Goal: Download file/media

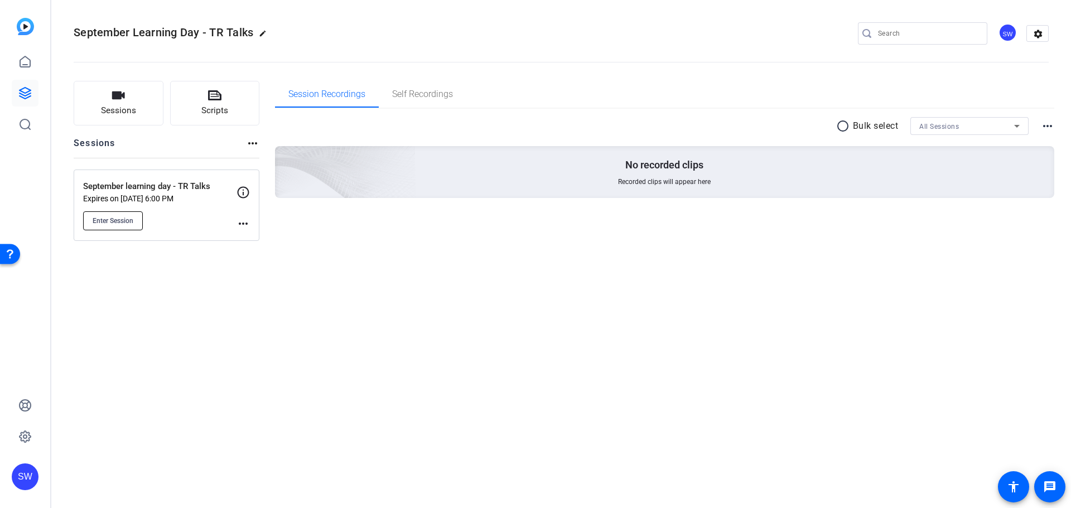
click at [111, 220] on span "Enter Session" at bounding box center [113, 220] width 41 height 9
click at [117, 221] on span "Enter Session" at bounding box center [113, 220] width 41 height 9
click at [29, 67] on icon at bounding box center [25, 61] width 10 height 11
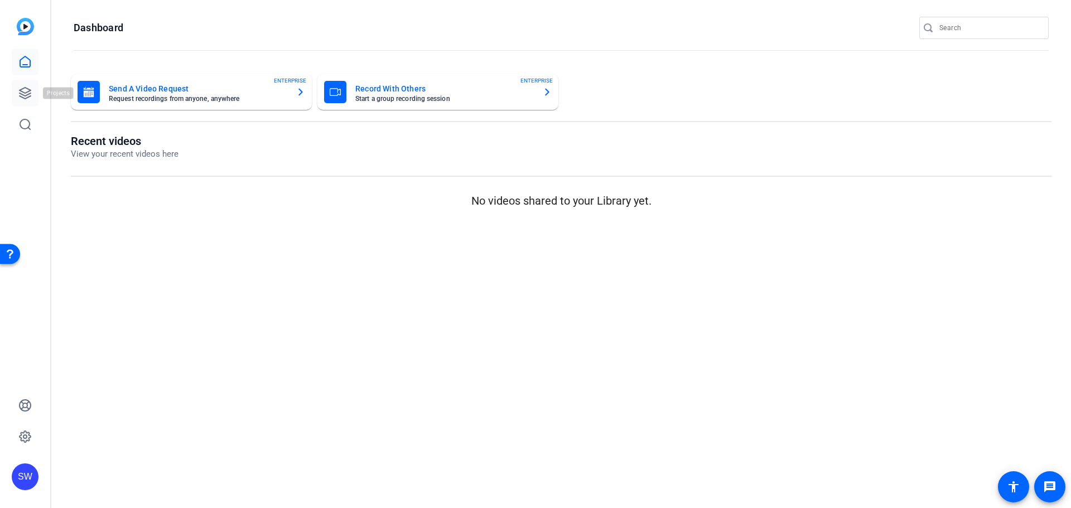
click at [23, 84] on link at bounding box center [25, 93] width 27 height 27
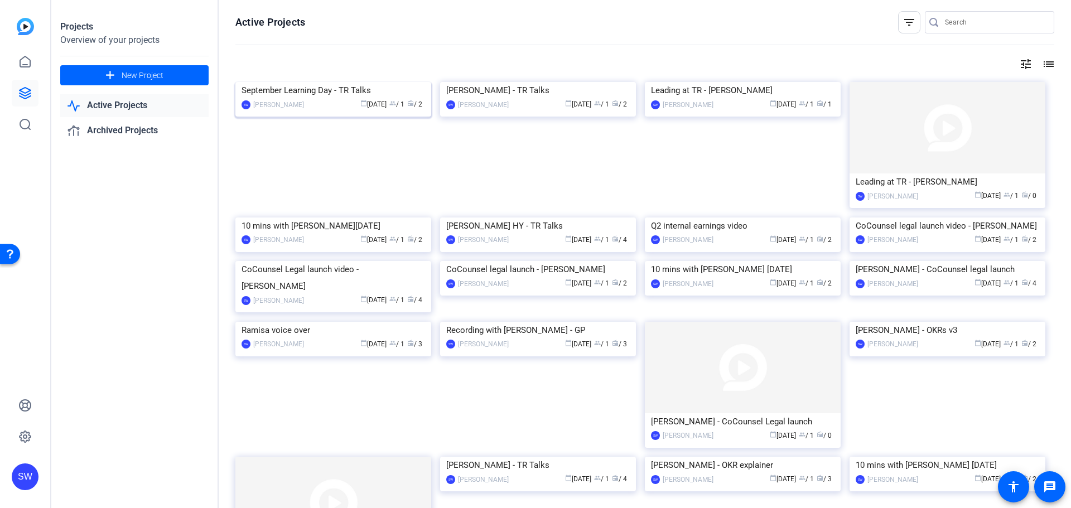
click at [304, 82] on img at bounding box center [333, 82] width 196 height 0
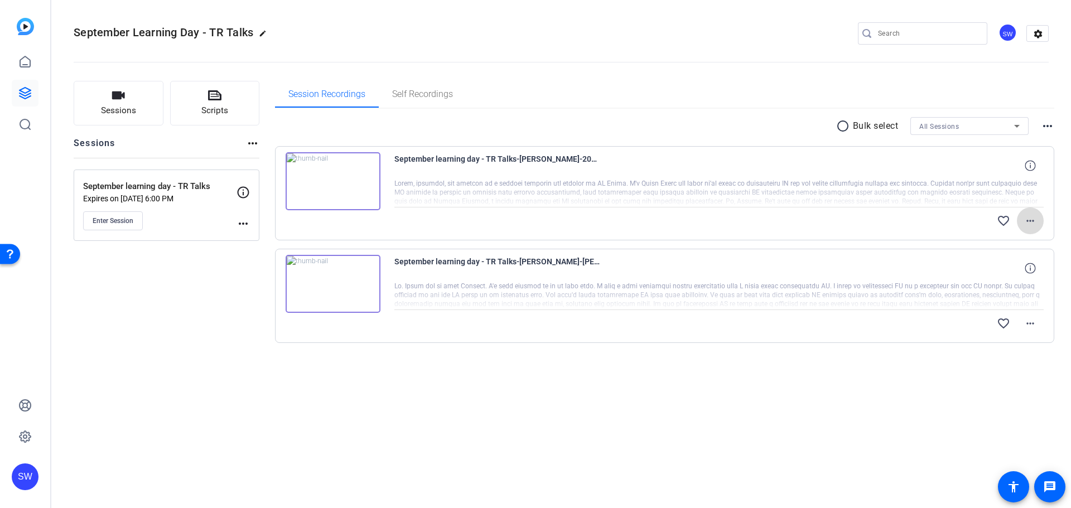
click at [1036, 222] on mat-icon "more_horiz" at bounding box center [1030, 220] width 13 height 13
click at [1036, 222] on div at bounding box center [535, 254] width 1071 height 508
click at [1024, 321] on mat-icon "more_horiz" at bounding box center [1030, 323] width 13 height 13
click at [829, 378] on div at bounding box center [535, 254] width 1071 height 508
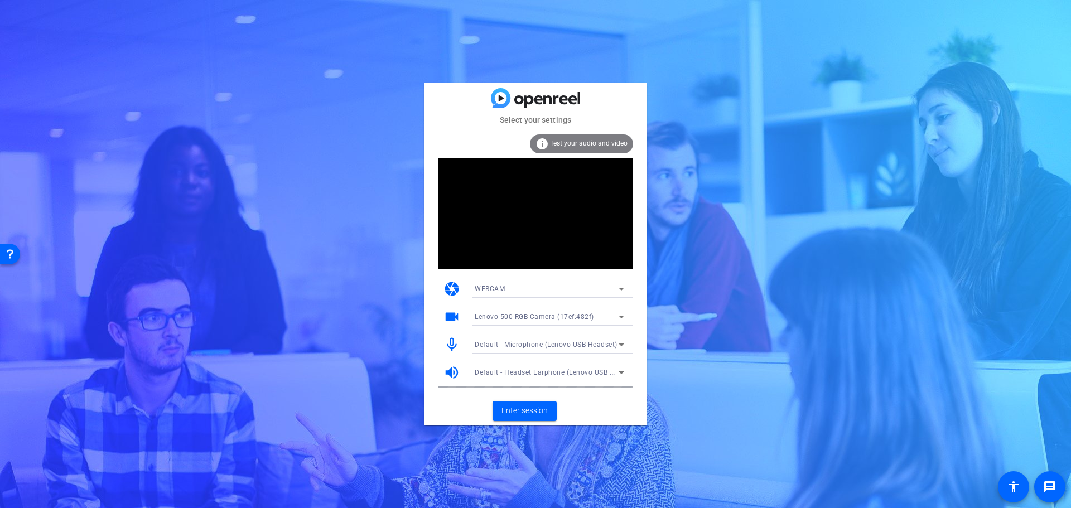
click at [557, 142] on span "Test your audio and video" at bounding box center [589, 143] width 78 height 8
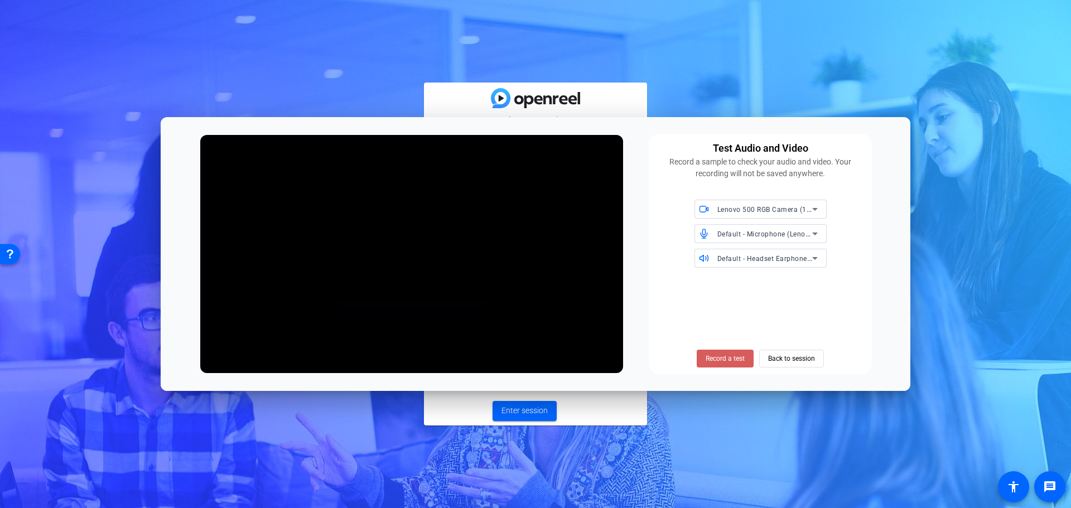
click at [725, 360] on span "Record a test" at bounding box center [725, 359] width 39 height 10
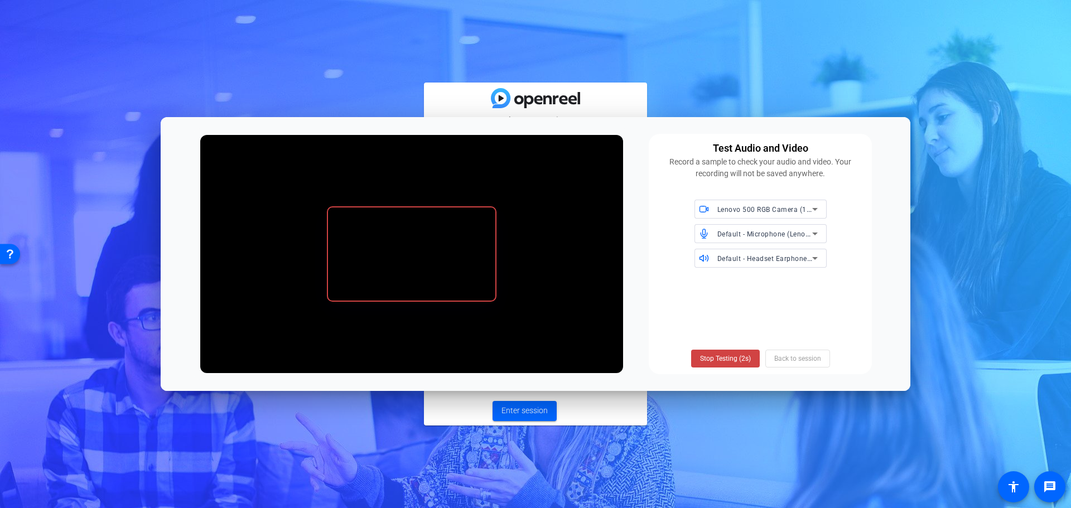
click at [724, 360] on span "Stop Testing (2s)" at bounding box center [725, 359] width 51 height 10
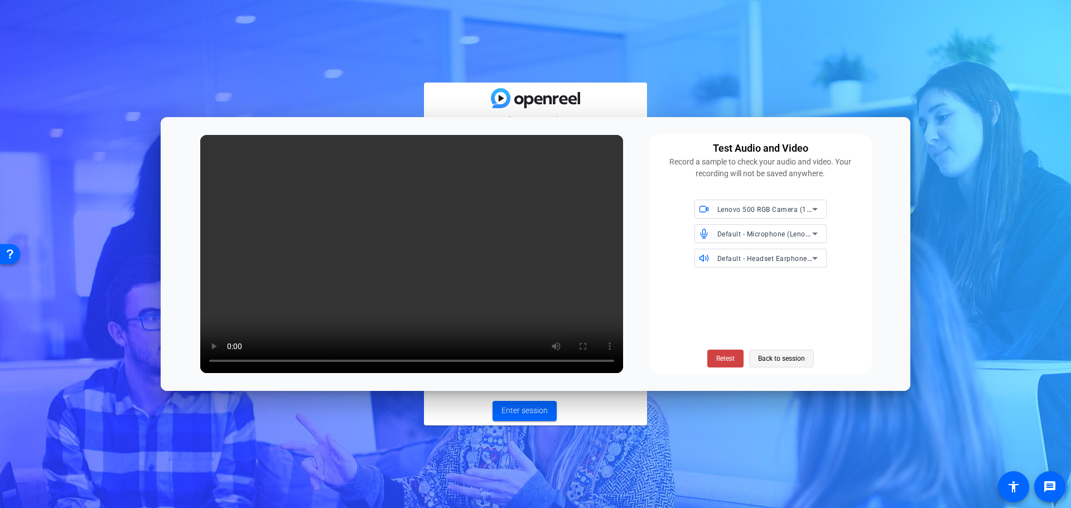
click at [782, 361] on span "Back to session" at bounding box center [781, 358] width 47 height 21
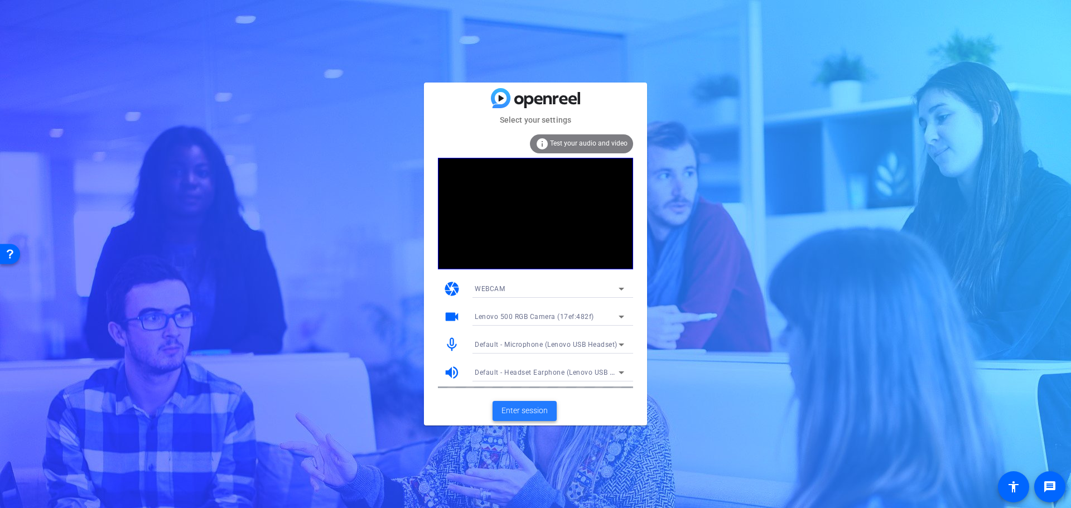
click at [539, 408] on span "Enter session" at bounding box center [524, 411] width 46 height 12
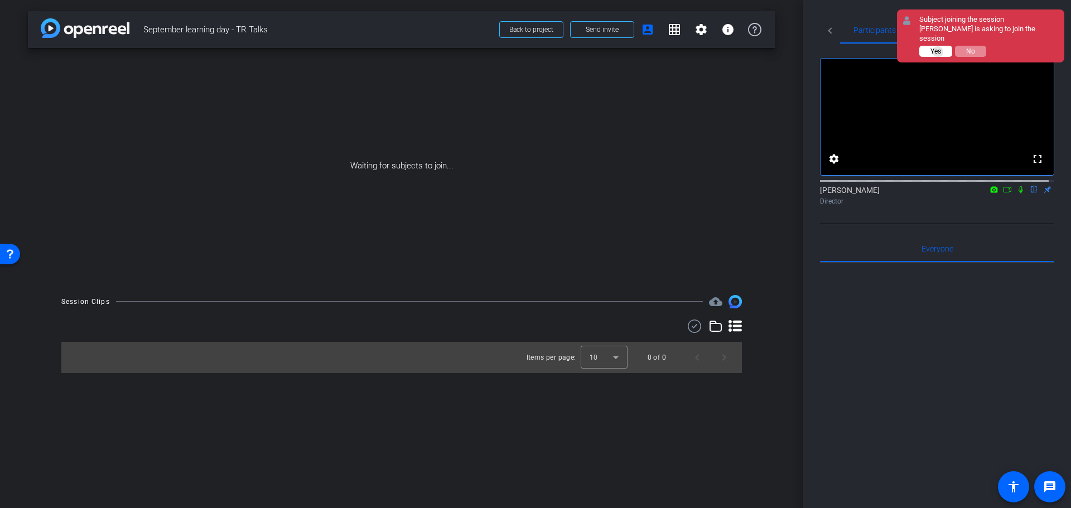
click at [938, 52] on span "Yes" at bounding box center [935, 51] width 11 height 8
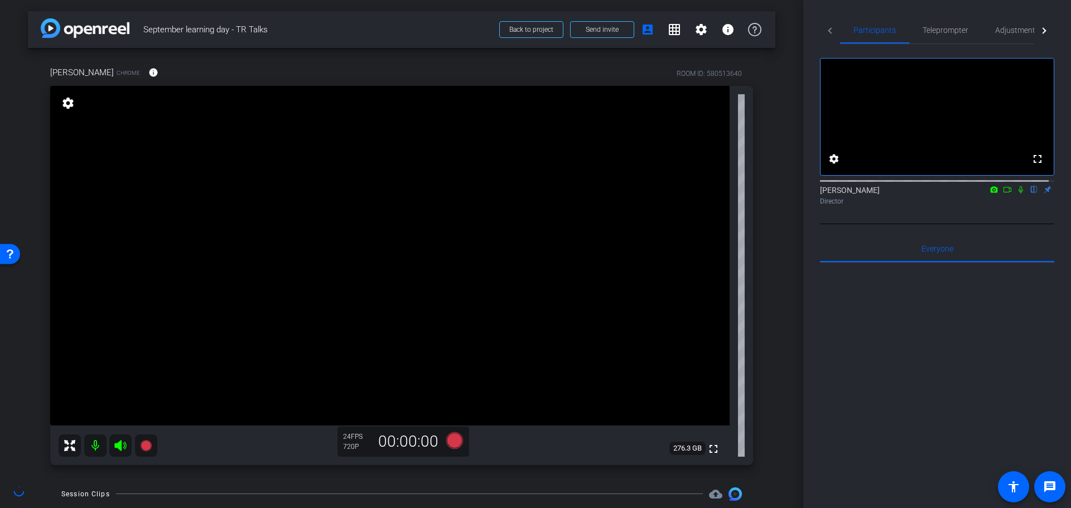
click at [423, 192] on video at bounding box center [389, 256] width 679 height 340
click at [748, 343] on div "Ankita Upadhyay Chrome info ROOM ID: 580513640 fullscreen settings 276.3 GB 24 …" at bounding box center [401, 262] width 747 height 428
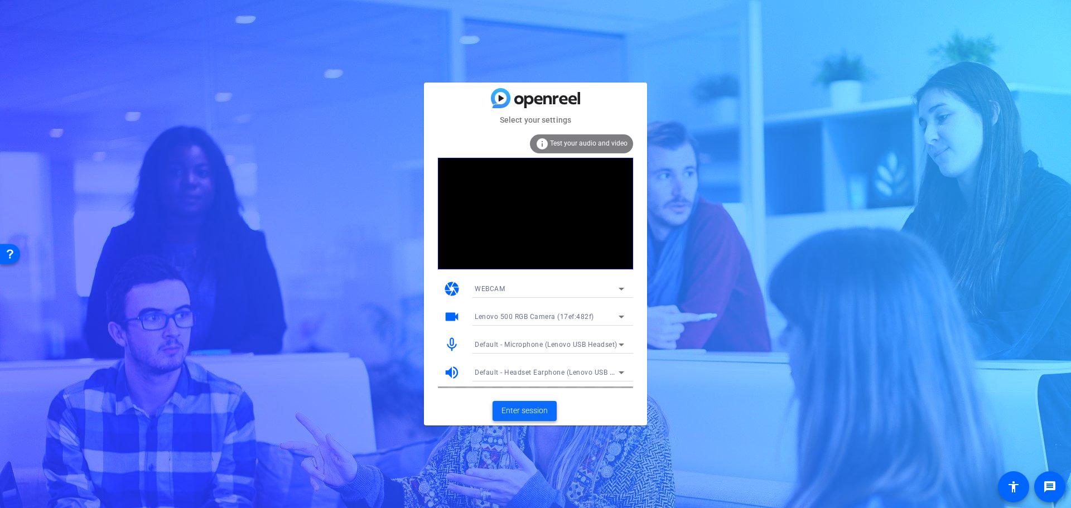
click at [526, 411] on span "Enter session" at bounding box center [524, 411] width 46 height 12
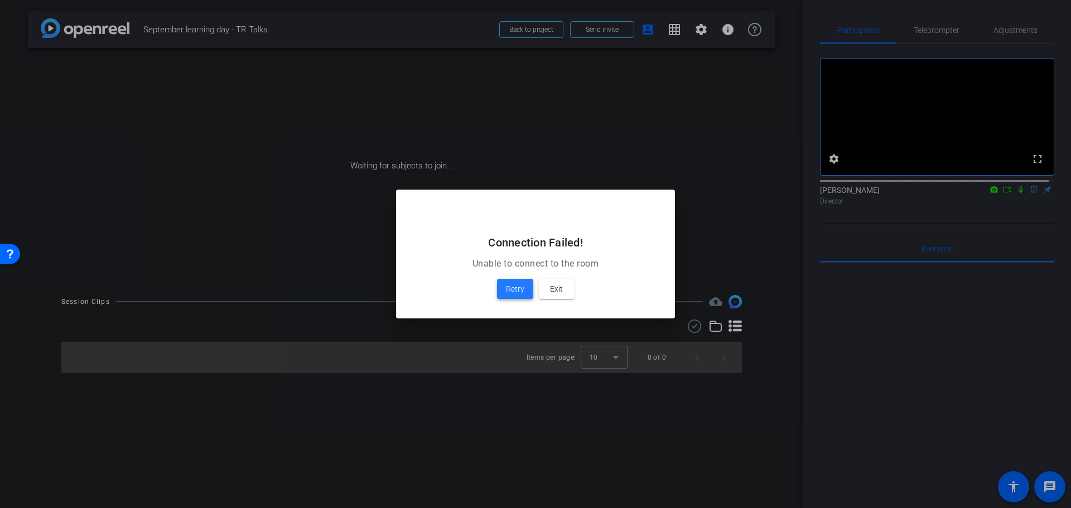
click at [506, 287] on span "Retry" at bounding box center [515, 288] width 18 height 13
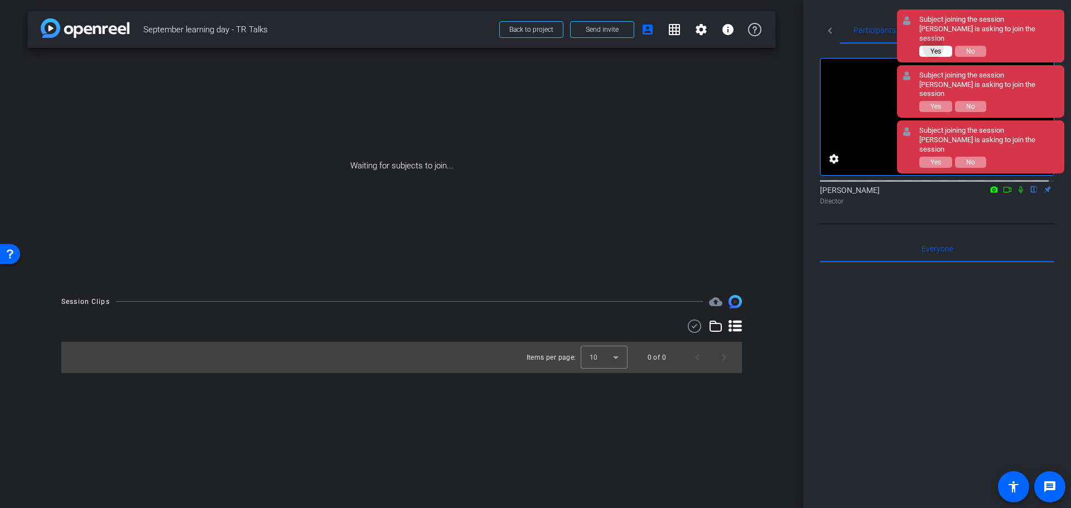
click at [933, 48] on span "Yes" at bounding box center [935, 51] width 11 height 8
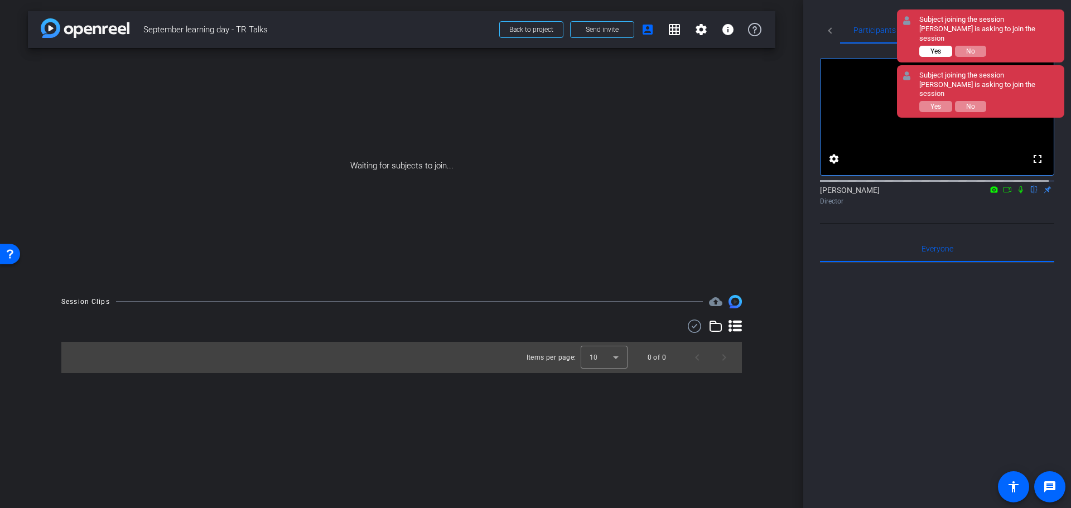
click at [933, 47] on span "Yes" at bounding box center [935, 51] width 11 height 8
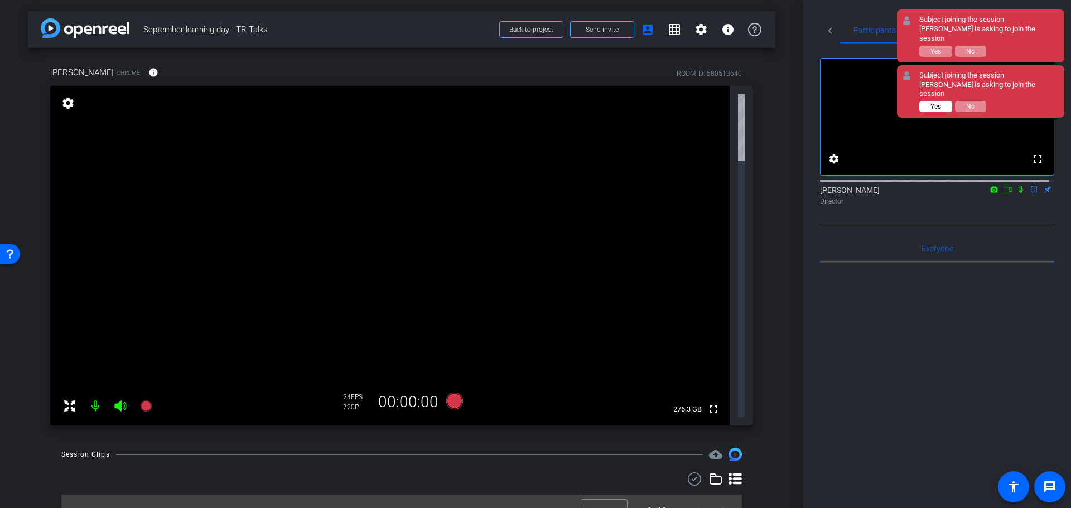
click at [939, 104] on span "Yes" at bounding box center [935, 107] width 11 height 8
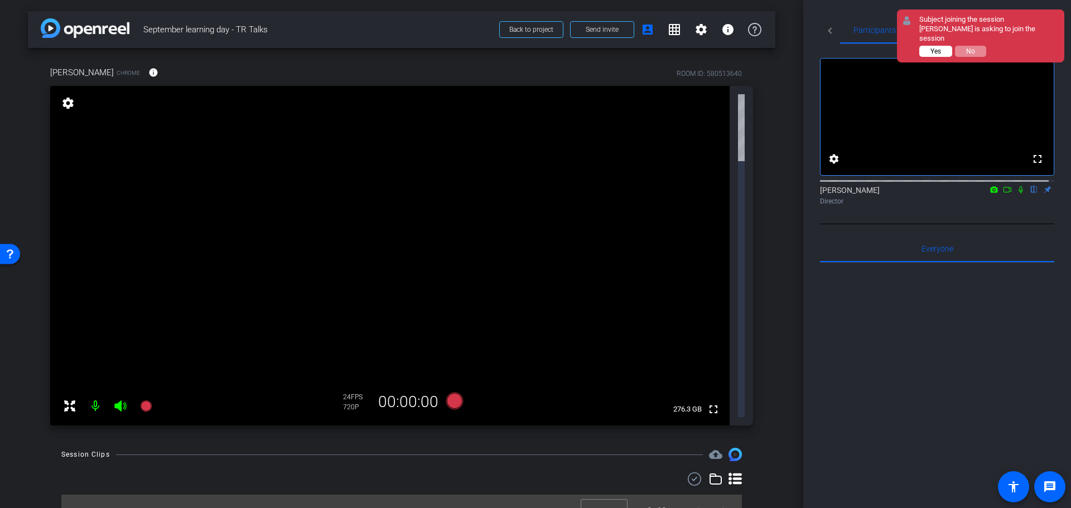
click at [933, 47] on span "Yes" at bounding box center [935, 51] width 11 height 8
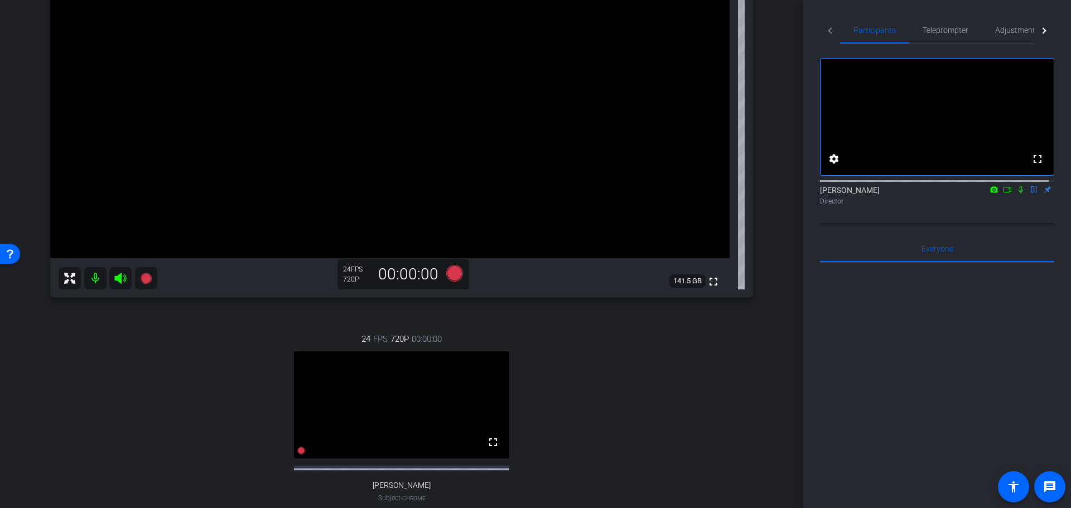
scroll to position [112, 0]
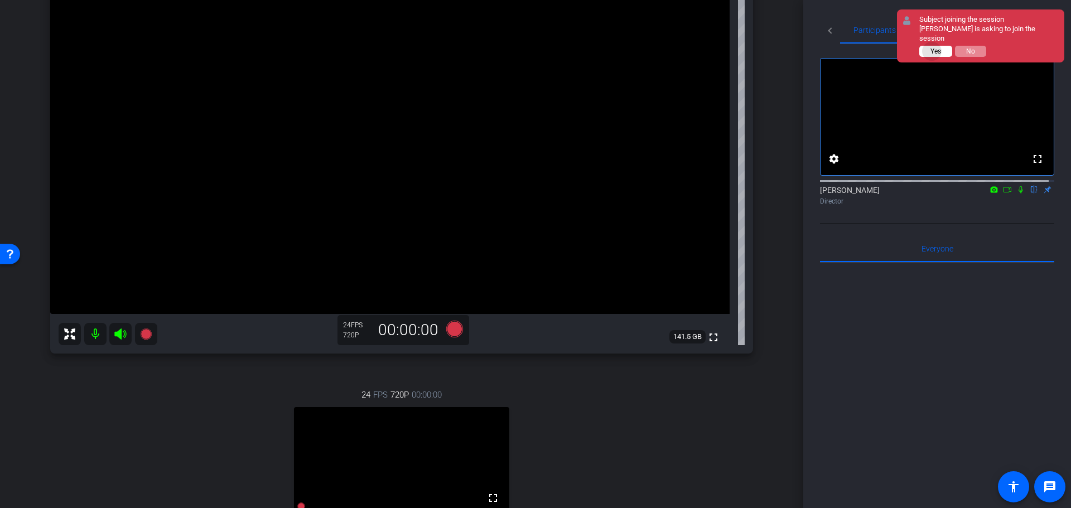
click at [932, 51] on span "Yes" at bounding box center [935, 51] width 11 height 8
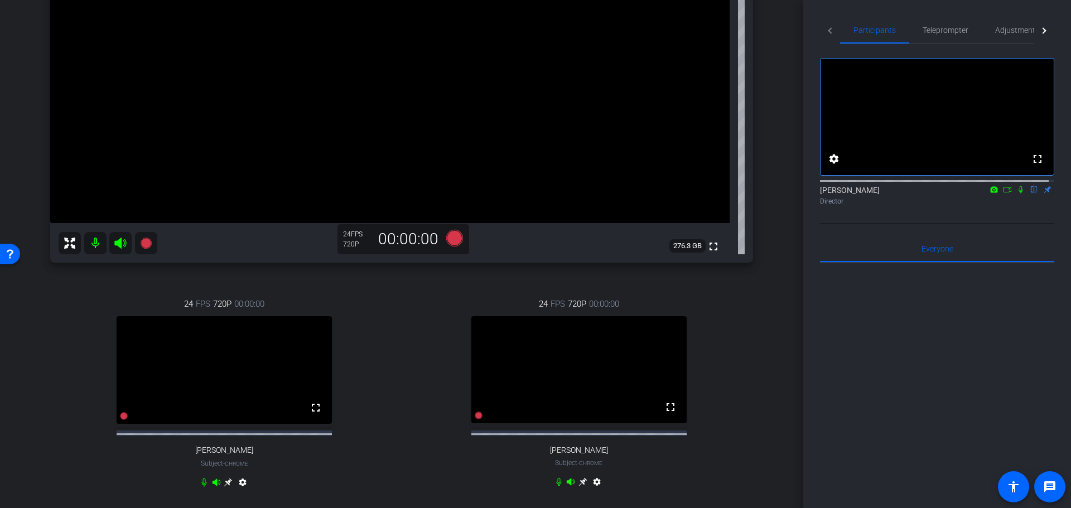
scroll to position [147, 0]
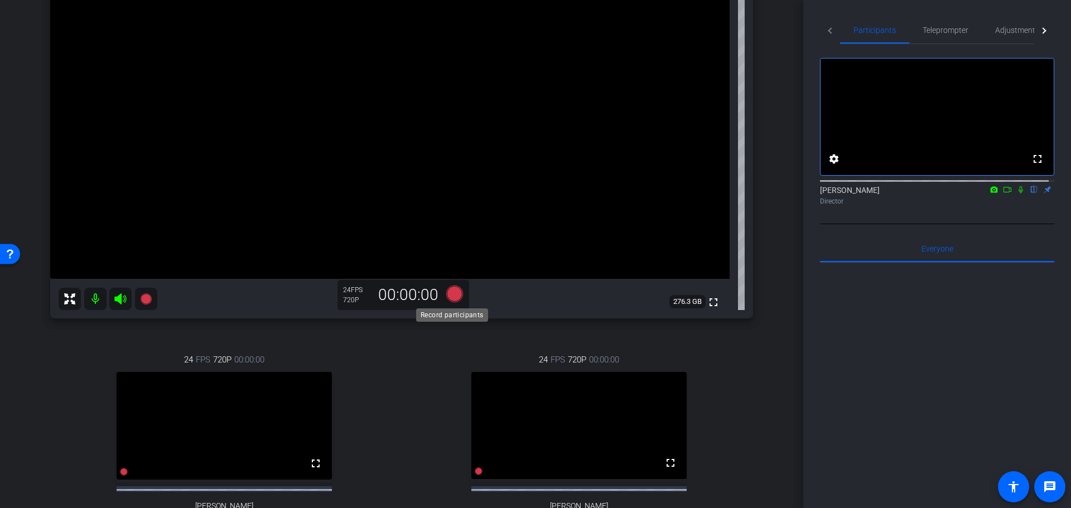
click at [446, 296] on icon at bounding box center [454, 293] width 17 height 17
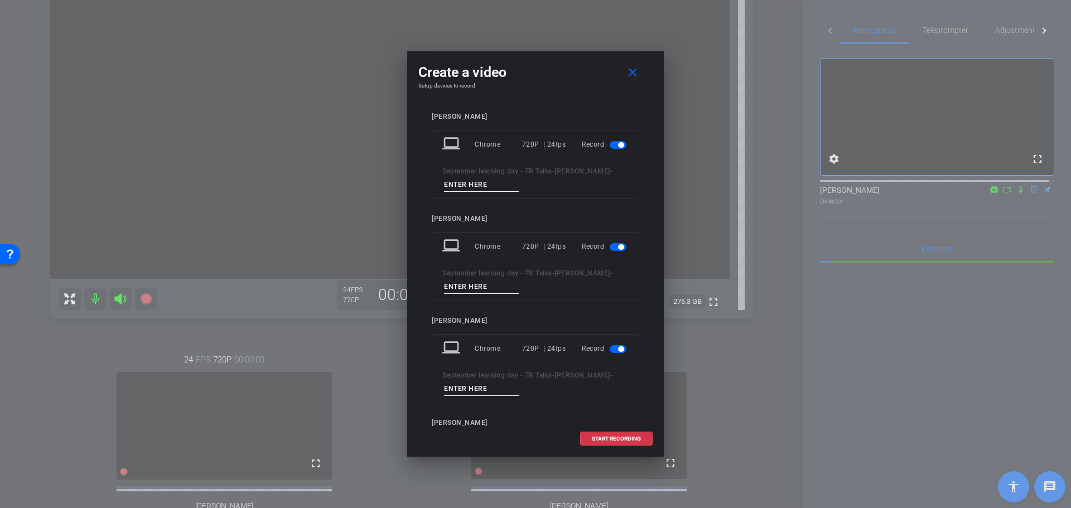
click at [462, 181] on input at bounding box center [481, 185] width 75 height 14
type input "Ankita"
click at [464, 287] on input at bounding box center [481, 287] width 75 height 14
type input "Marique"
click at [614, 441] on span "START RECORDING" at bounding box center [616, 439] width 49 height 6
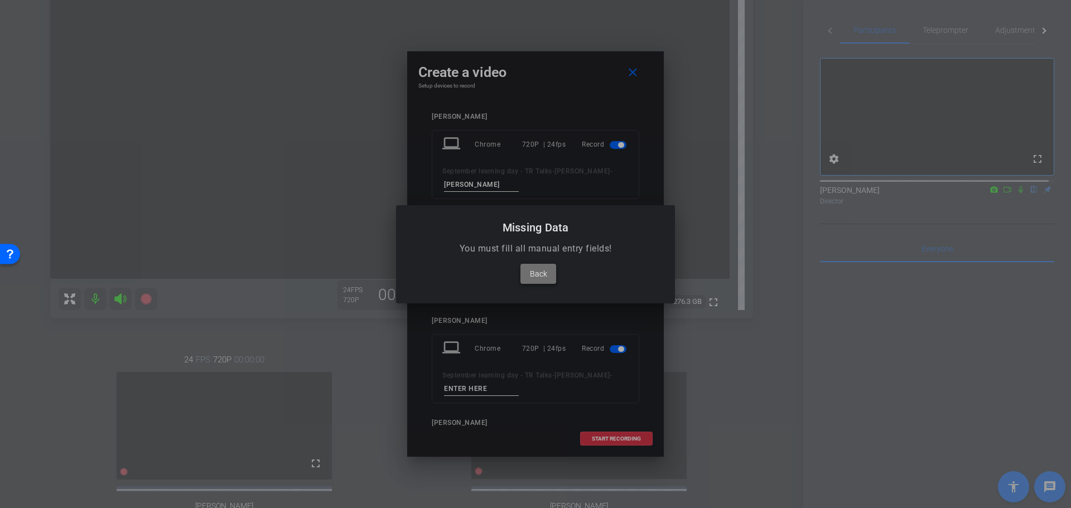
click at [534, 271] on span "Back" at bounding box center [538, 273] width 17 height 13
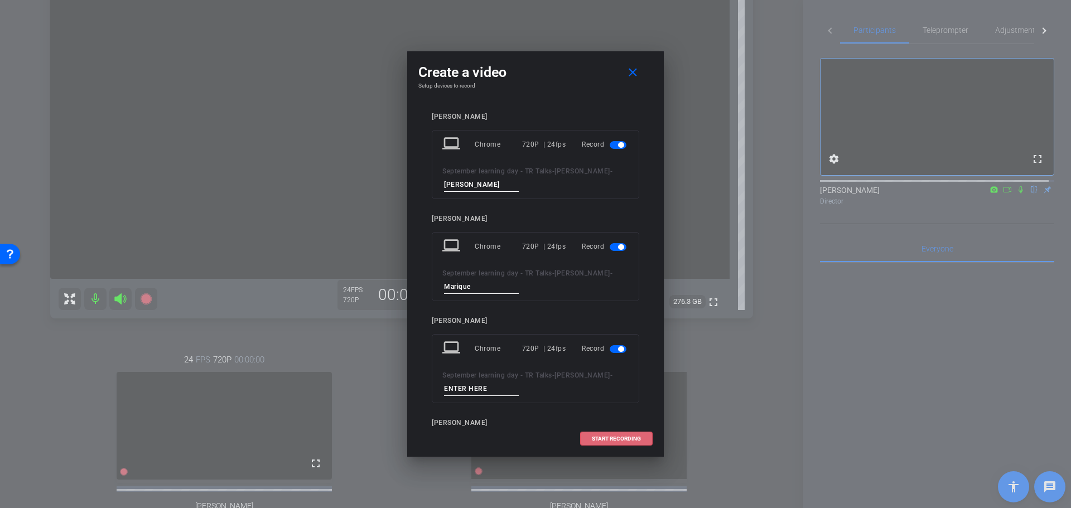
click at [470, 390] on input at bounding box center [481, 389] width 75 height 14
click at [610, 346] on span "button" at bounding box center [618, 349] width 17 height 8
click at [609, 440] on span "START RECORDING" at bounding box center [616, 439] width 49 height 6
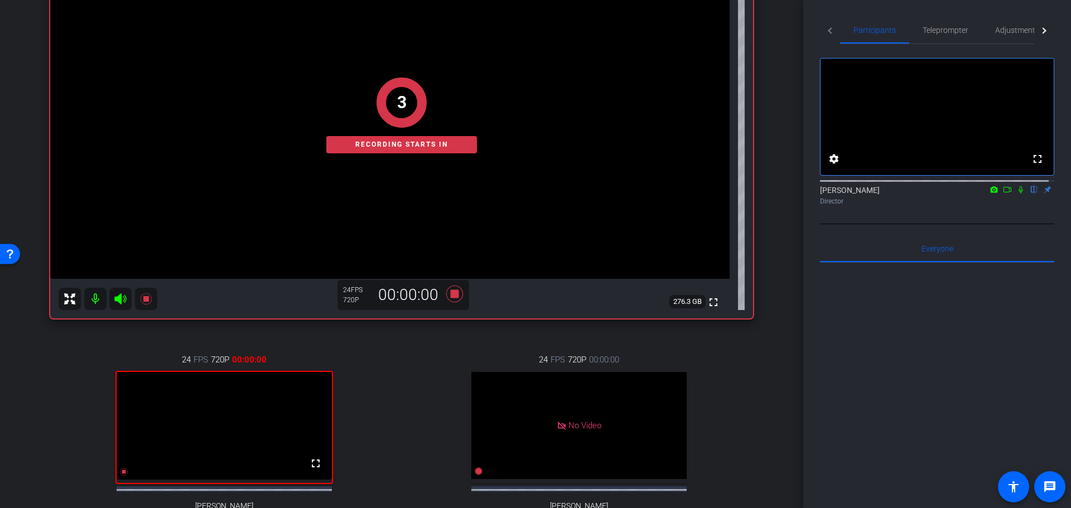
click at [1017, 194] on icon at bounding box center [1020, 190] width 9 height 8
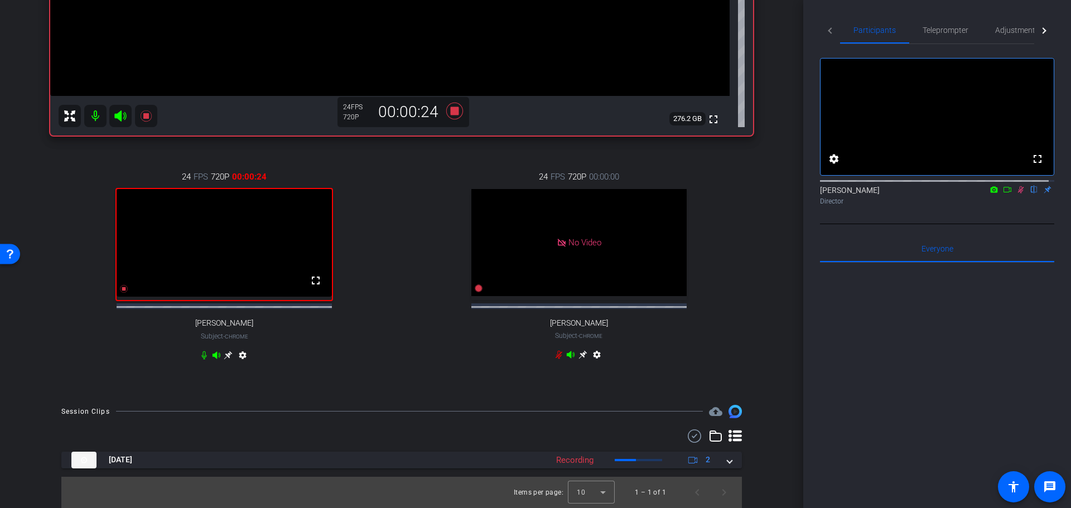
scroll to position [339, 0]
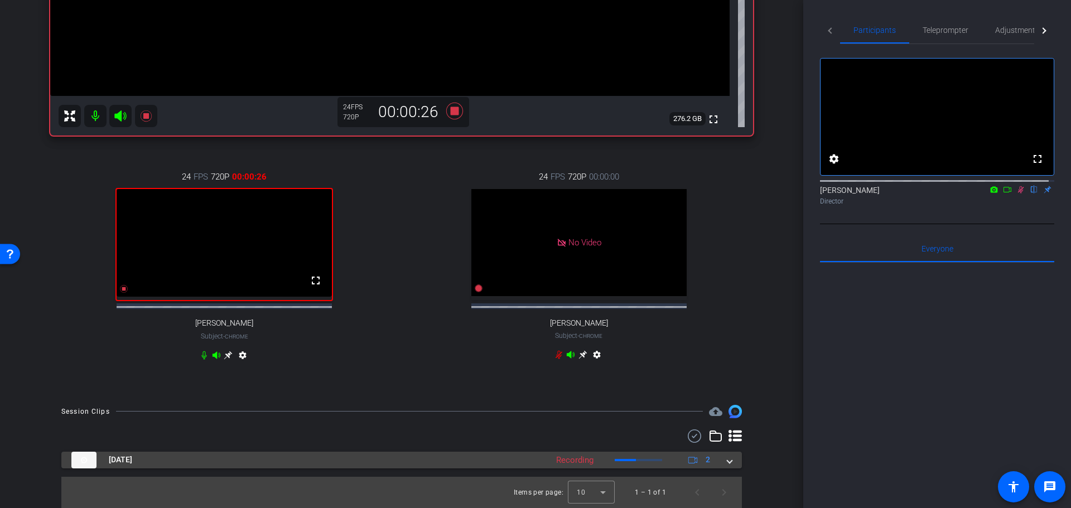
click at [728, 466] on mat-expansion-panel-header "Sep 12, 2025 Recording 2" at bounding box center [401, 460] width 681 height 17
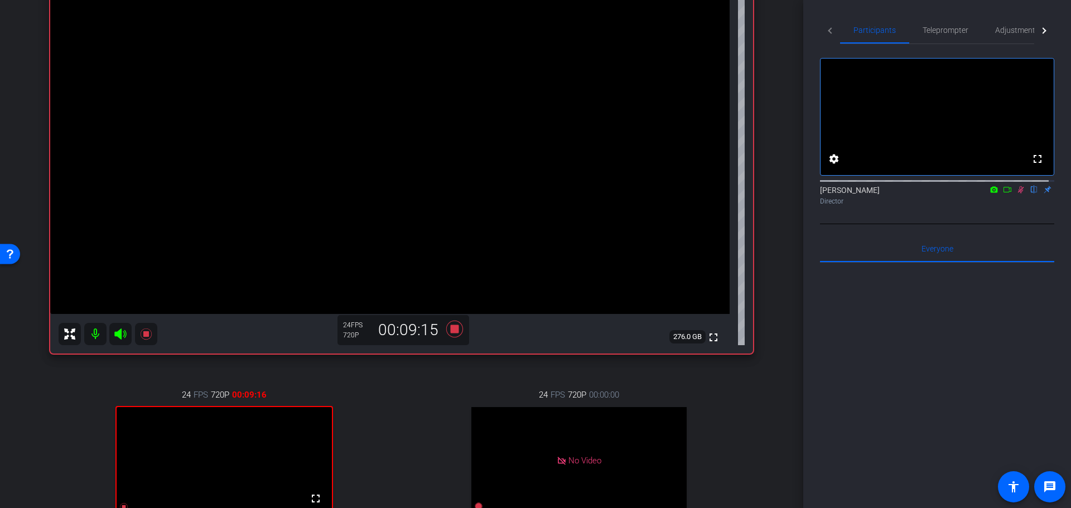
scroll to position [56, 0]
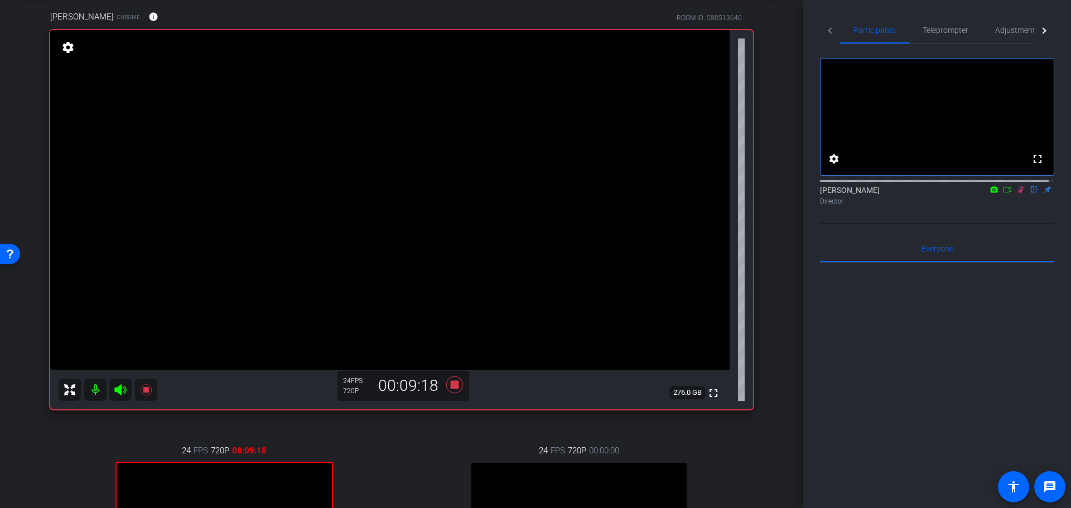
click at [771, 421] on div "arrow_back September learning day - TR Talks Back to project Send invite accoun…" at bounding box center [401, 198] width 803 height 508
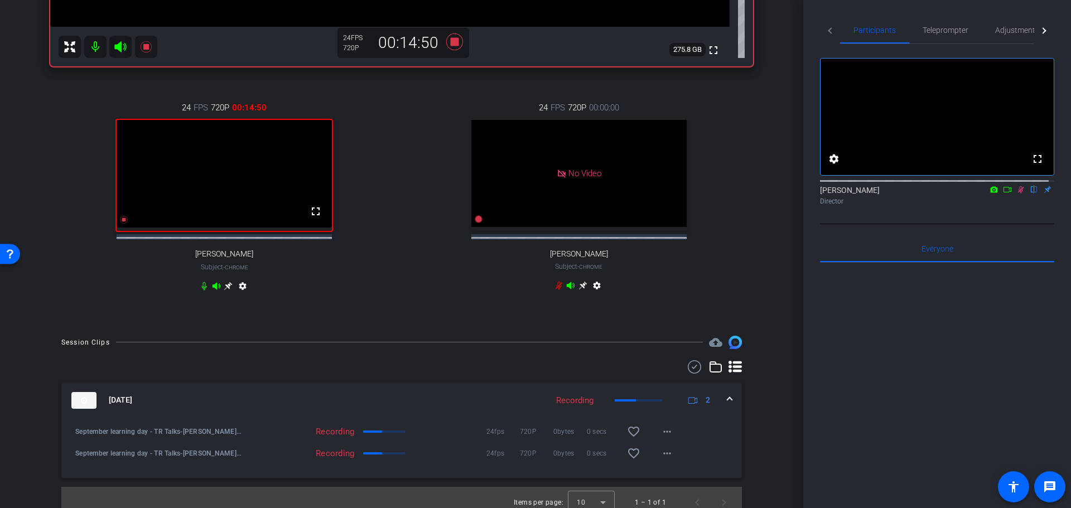
scroll to position [418, 0]
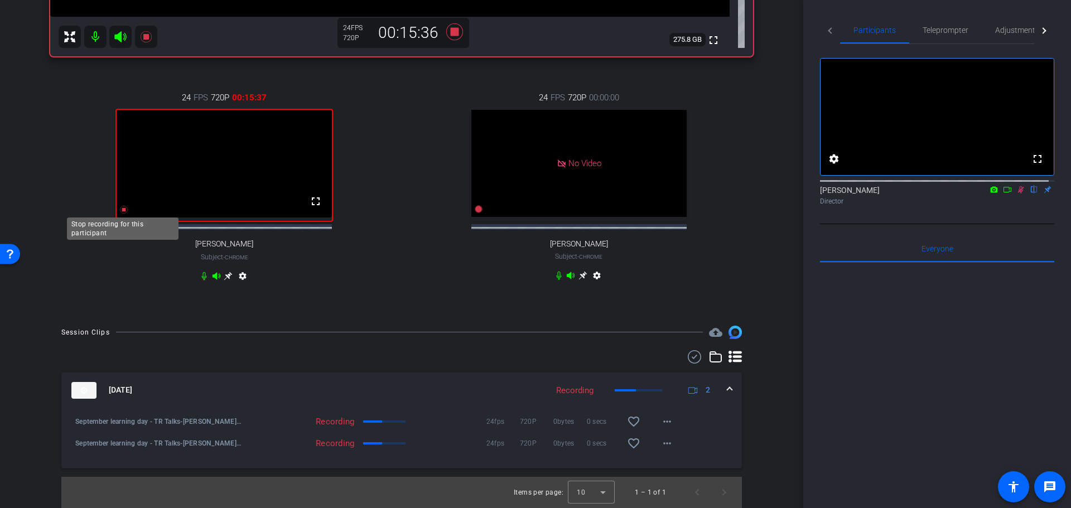
click at [126, 210] on icon at bounding box center [123, 209] width 9 height 9
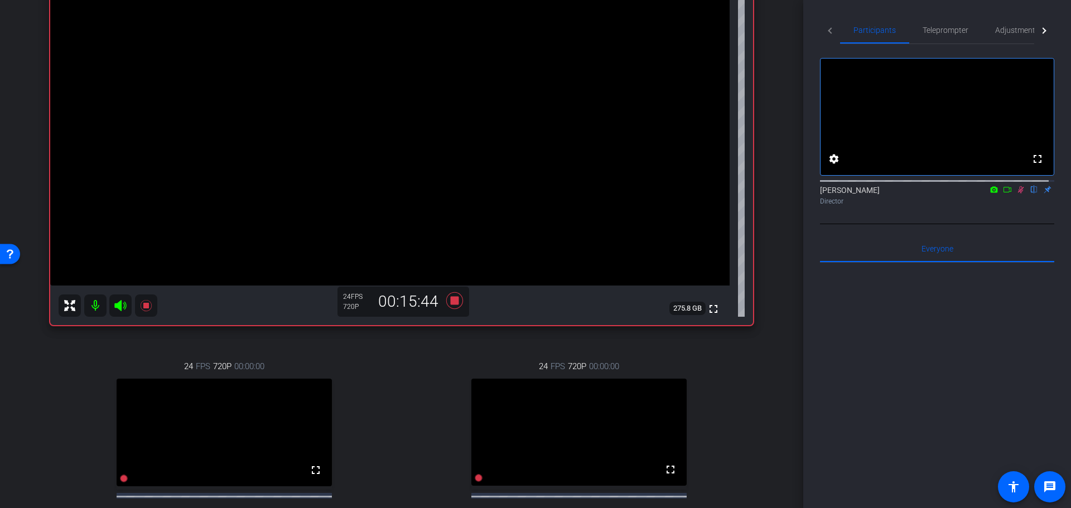
scroll to position [307, 0]
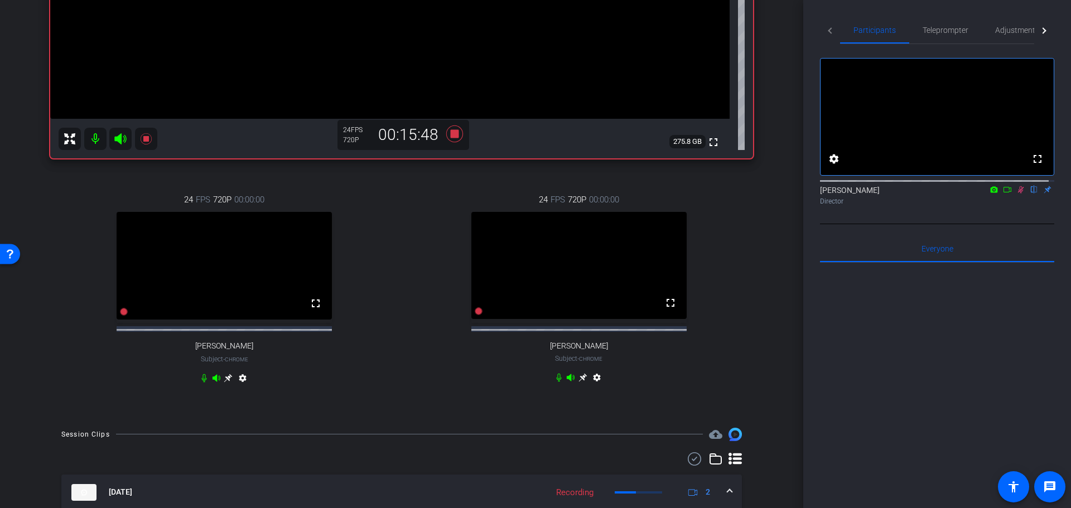
click at [1016, 194] on icon at bounding box center [1020, 190] width 9 height 8
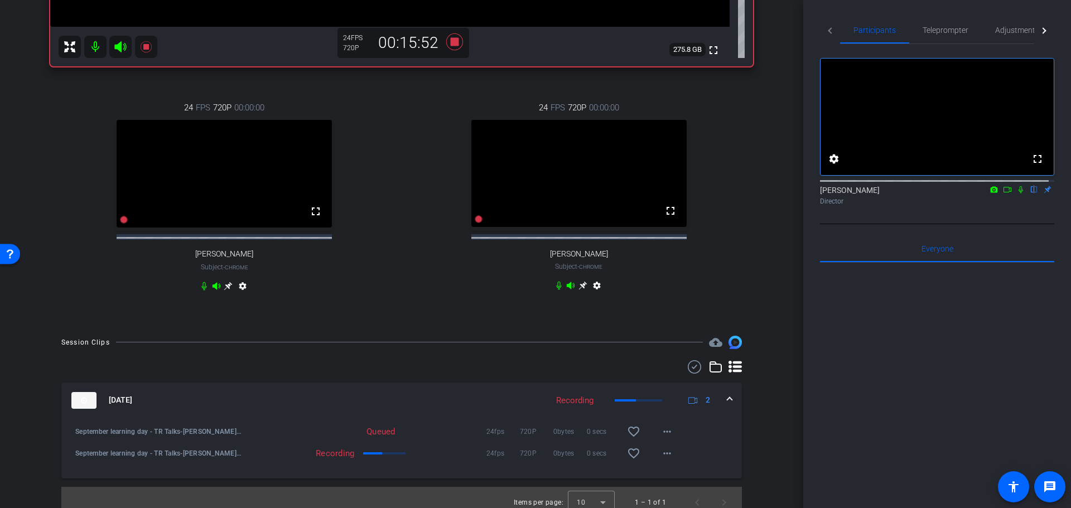
scroll to position [418, 0]
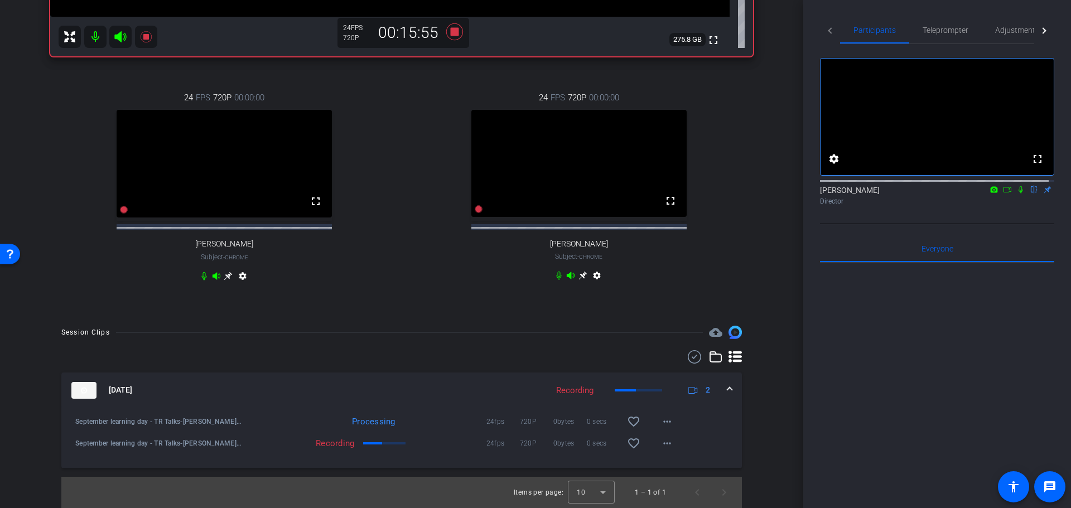
click at [328, 440] on div "Recording" at bounding box center [301, 443] width 118 height 11
click at [477, 489] on div "Items per page: 10 1 – 1 of 1" at bounding box center [401, 492] width 681 height 31
click at [592, 495] on div at bounding box center [591, 492] width 47 height 27
click at [592, 495] on div at bounding box center [535, 254] width 1071 height 508
click at [582, 475] on openreel-recordings-list-clip "Sep 12, 2025 Recording 2 September learning day - TR Talks-Marique Beard-Mariqu…" at bounding box center [401, 441] width 681 height 136
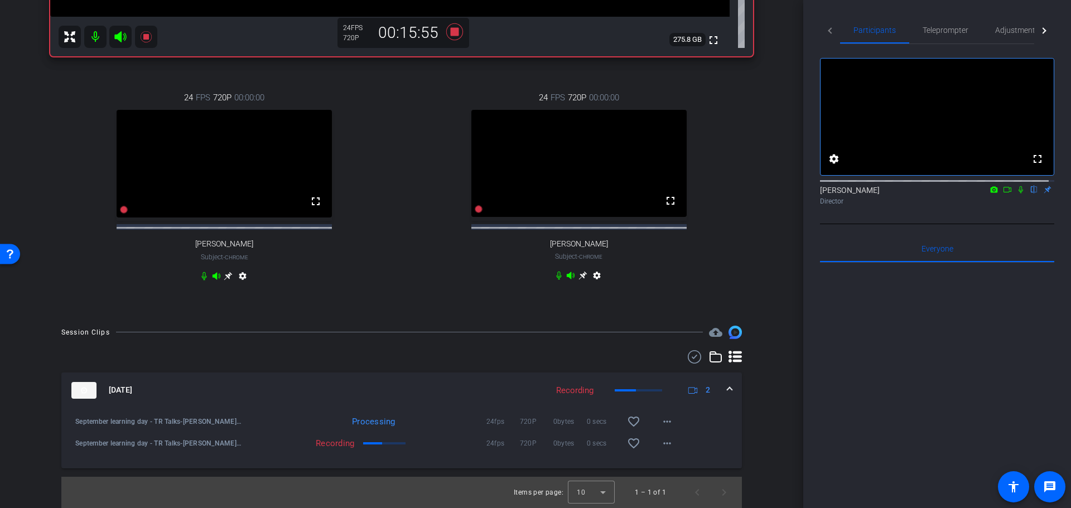
click at [219, 454] on div "September learning day - TR Talks-[PERSON_NAME]-[PERSON_NAME]-2025-09-12-15-38-…" at bounding box center [156, 443] width 172 height 27
click at [226, 444] on span "September learning day - TR Talks-[PERSON_NAME]-[PERSON_NAME]-2025-09-12-15-38-…" at bounding box center [158, 443] width 167 height 11
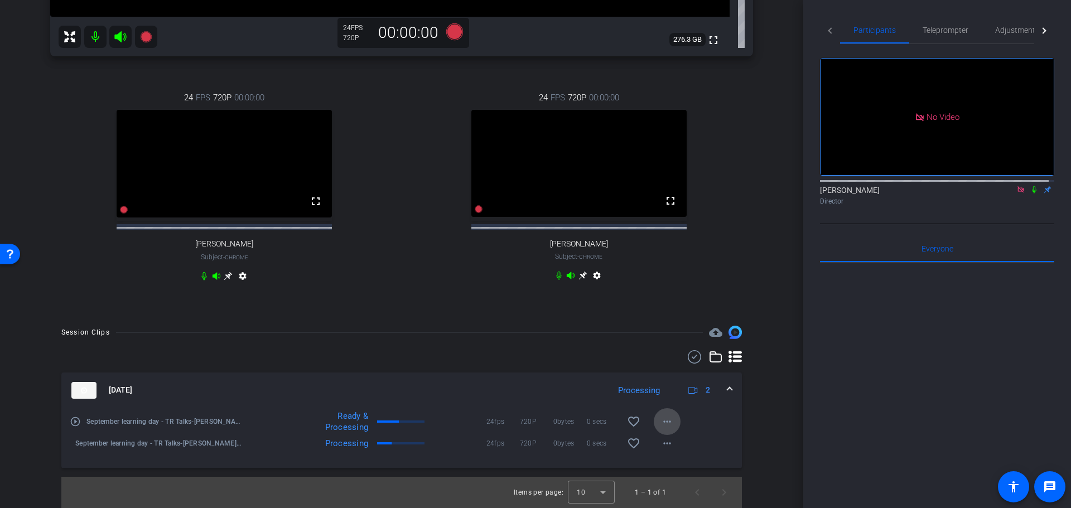
click at [664, 424] on mat-icon "more_horiz" at bounding box center [666, 421] width 13 height 13
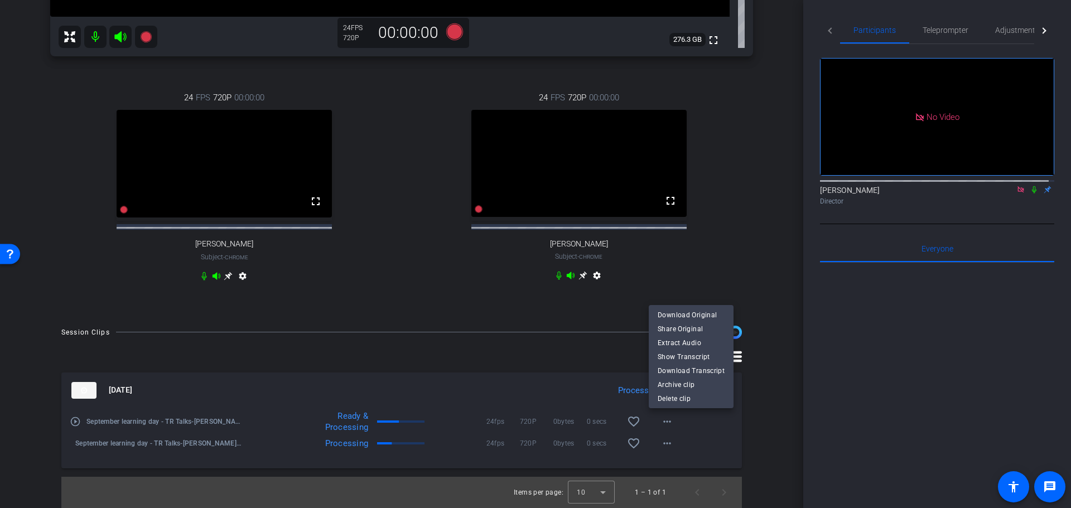
click at [699, 439] on div at bounding box center [535, 254] width 1071 height 508
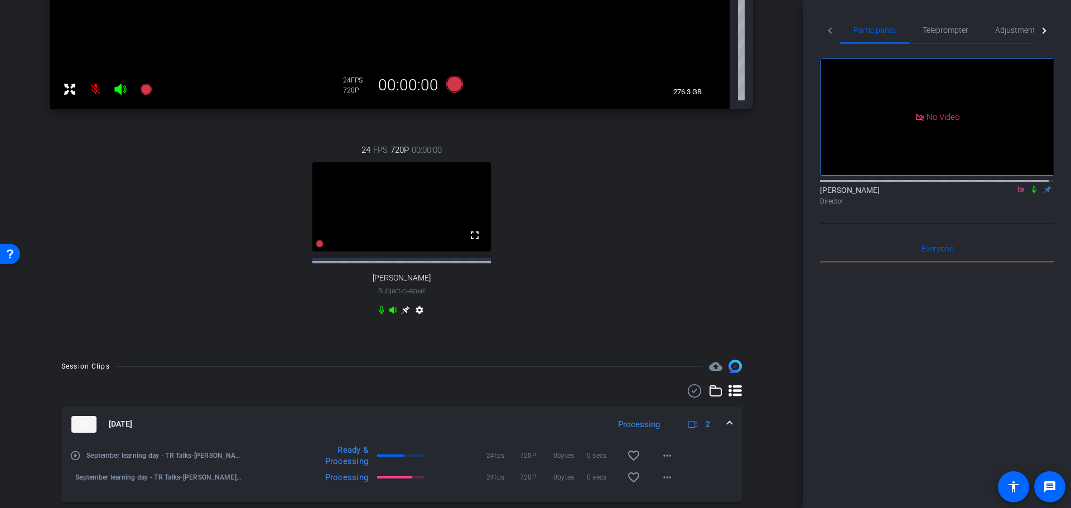
scroll to position [402, 0]
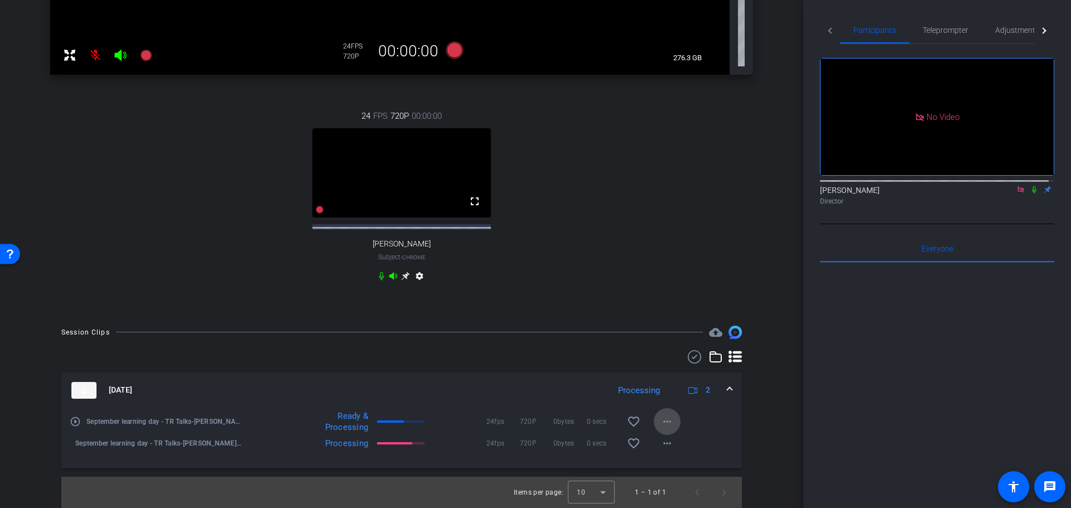
click at [660, 421] on mat-icon "more_horiz" at bounding box center [666, 421] width 13 height 13
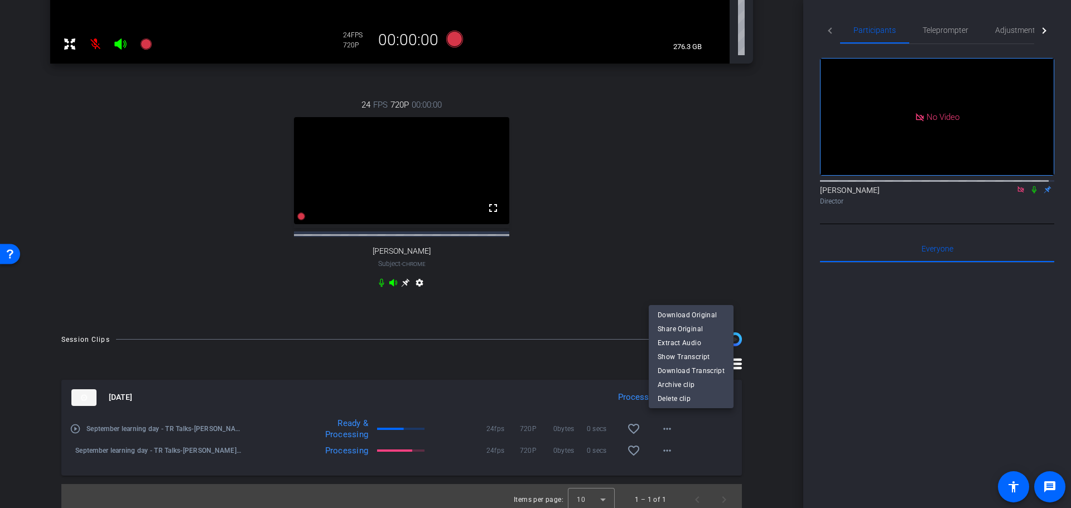
click at [662, 437] on div at bounding box center [535, 254] width 1071 height 508
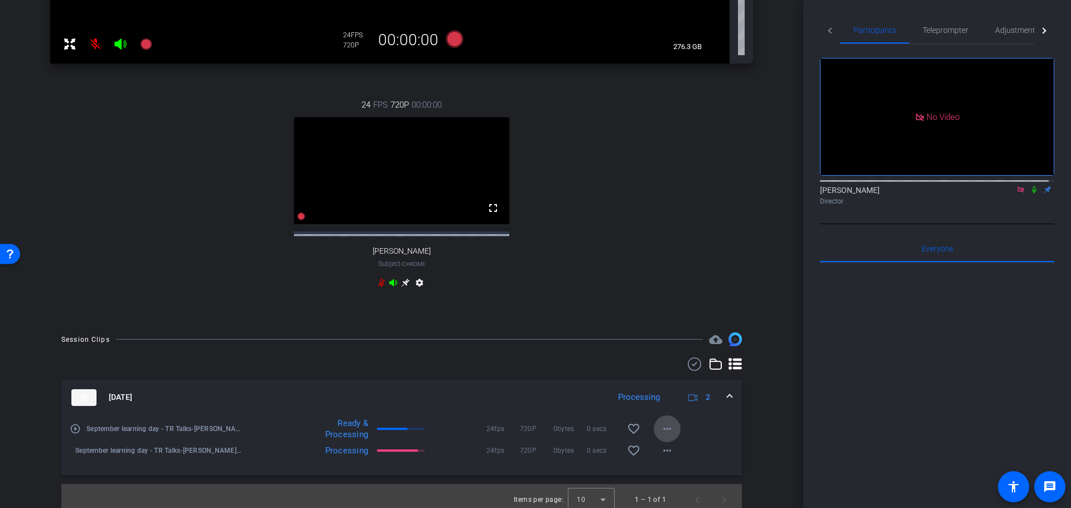
click at [665, 436] on mat-icon "more_horiz" at bounding box center [666, 428] width 13 height 13
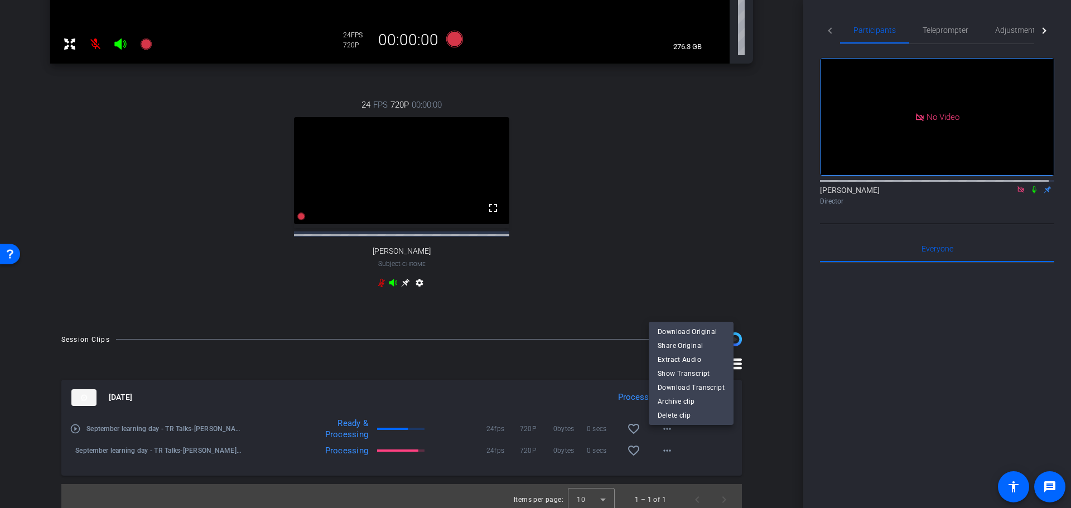
click at [662, 460] on div at bounding box center [535, 254] width 1071 height 508
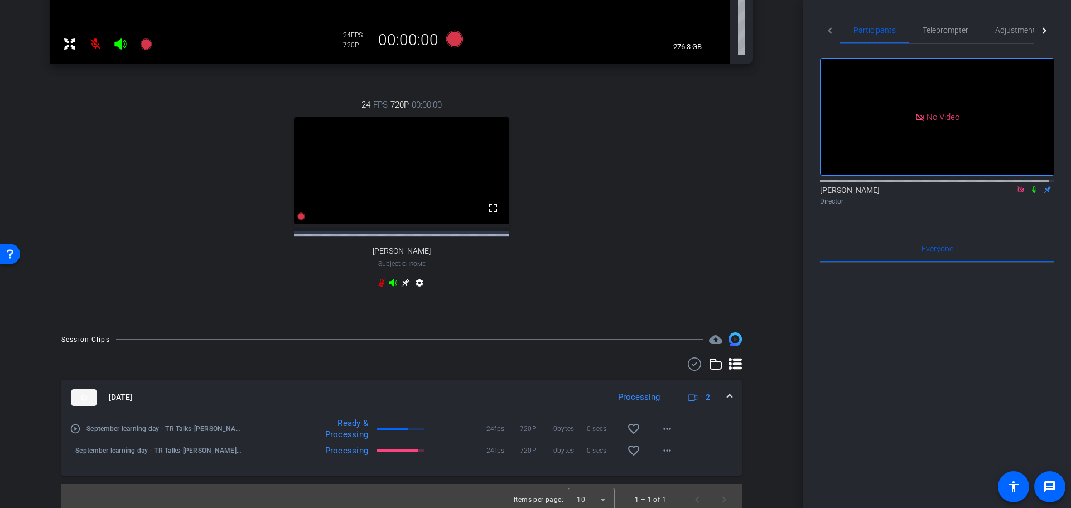
click at [662, 457] on mat-icon "more_horiz" at bounding box center [666, 450] width 13 height 13
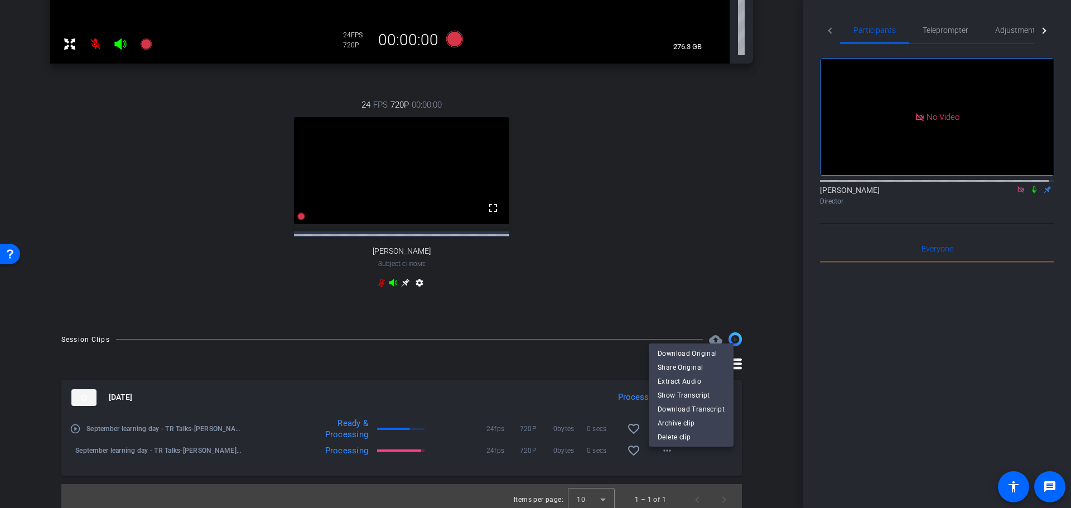
click at [755, 328] on div at bounding box center [535, 254] width 1071 height 508
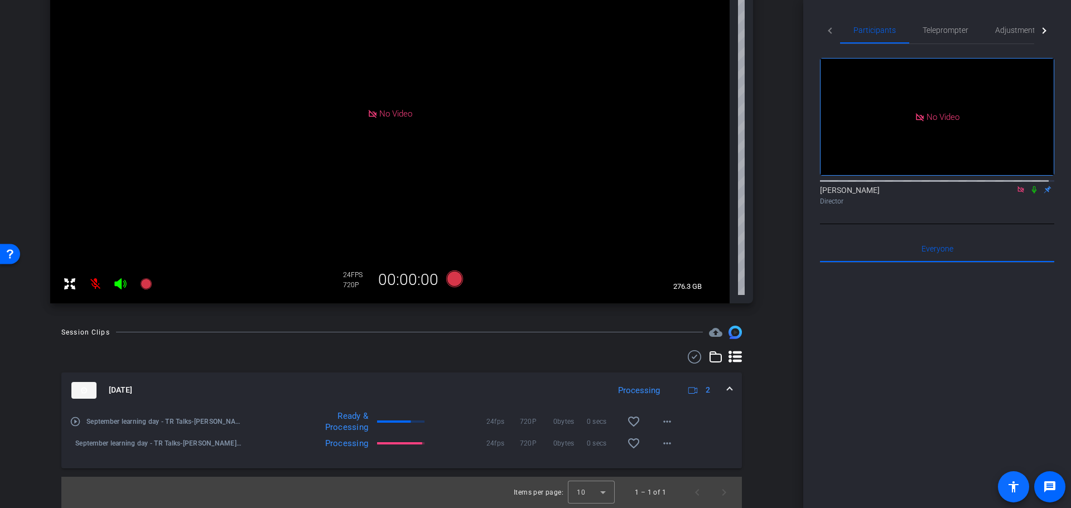
scroll to position [162, 0]
click at [665, 426] on mat-icon "more_horiz" at bounding box center [666, 421] width 13 height 13
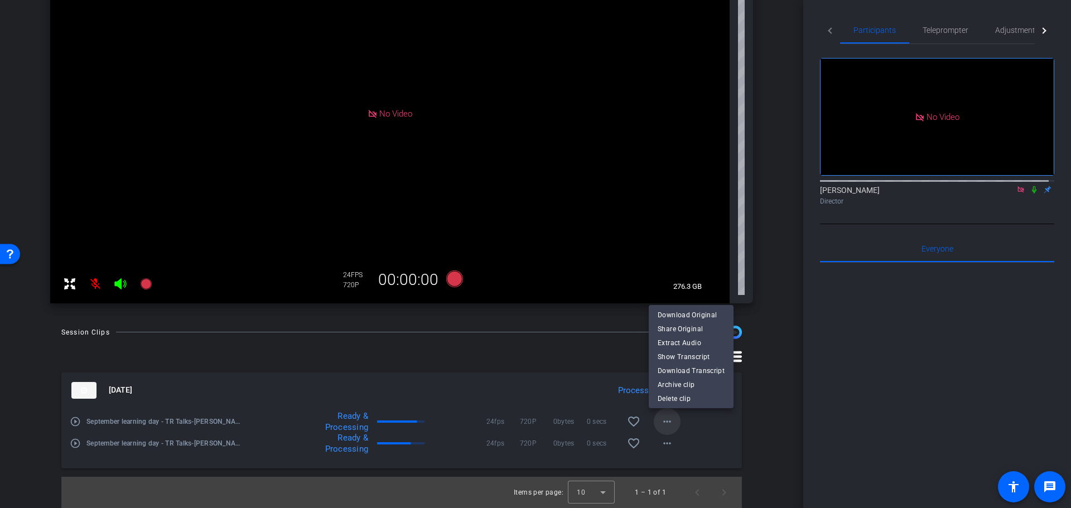
click at [665, 426] on div at bounding box center [535, 254] width 1071 height 508
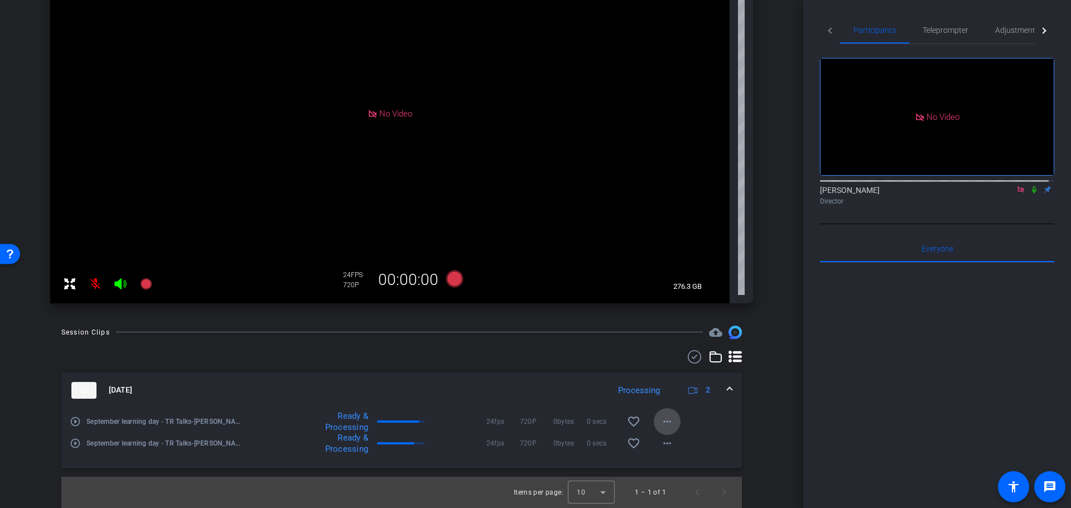
click at [662, 426] on mat-icon "more_horiz" at bounding box center [666, 421] width 13 height 13
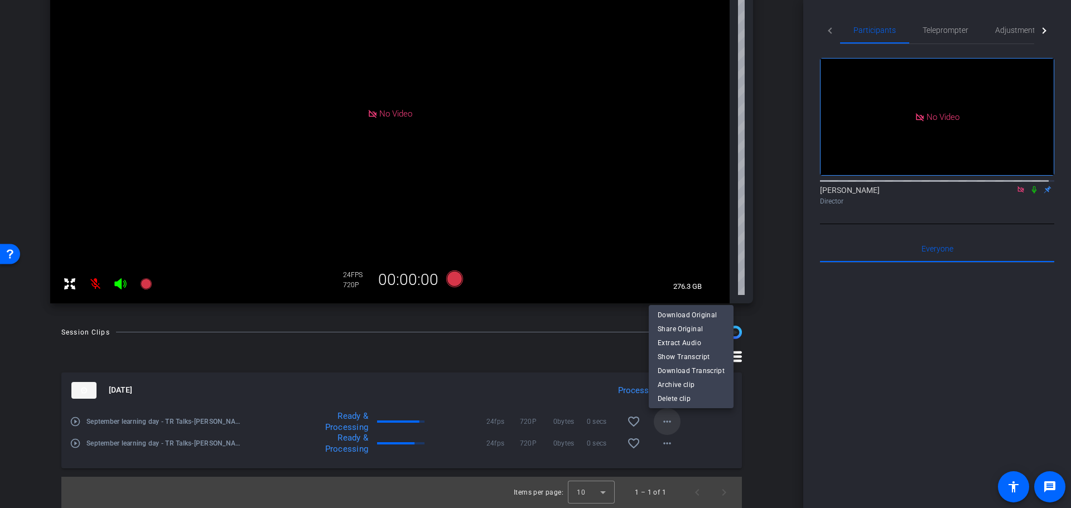
click at [662, 426] on div at bounding box center [535, 254] width 1071 height 508
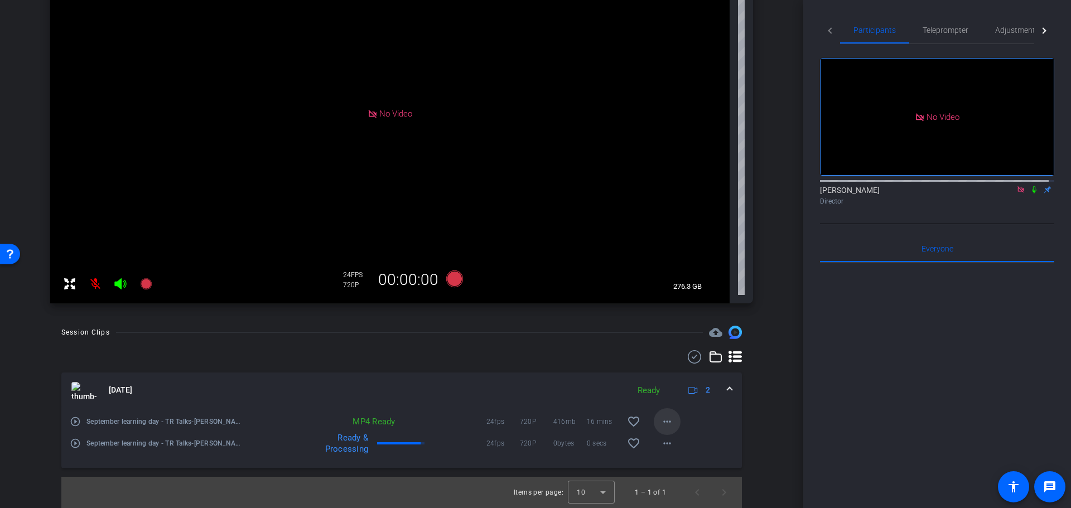
click at [665, 423] on mat-icon "more_horiz" at bounding box center [666, 421] width 13 height 13
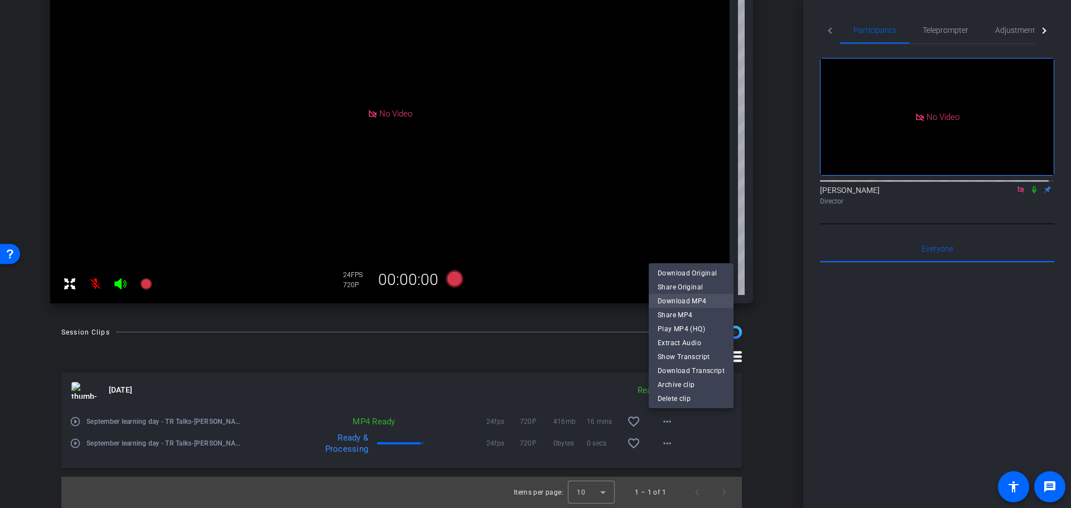
click at [687, 300] on span "Download MP4" at bounding box center [691, 300] width 67 height 13
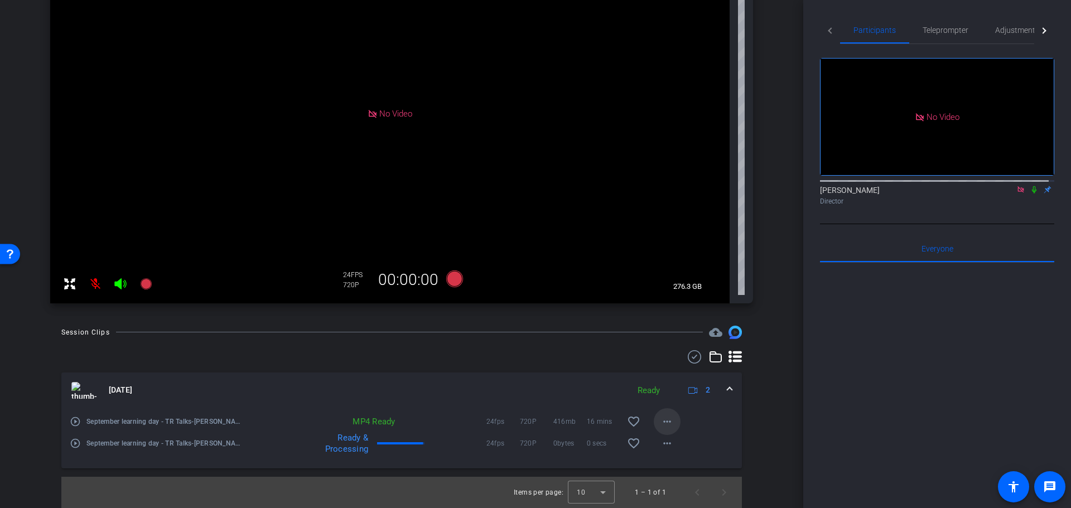
click at [666, 422] on mat-icon "more_horiz" at bounding box center [666, 421] width 13 height 13
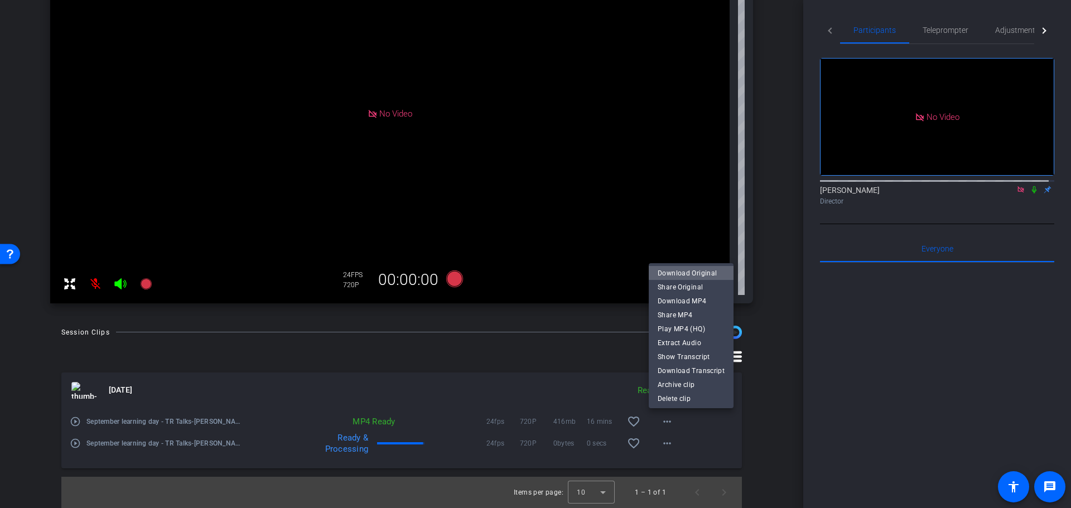
click at [691, 269] on span "Download Original" at bounding box center [691, 272] width 67 height 13
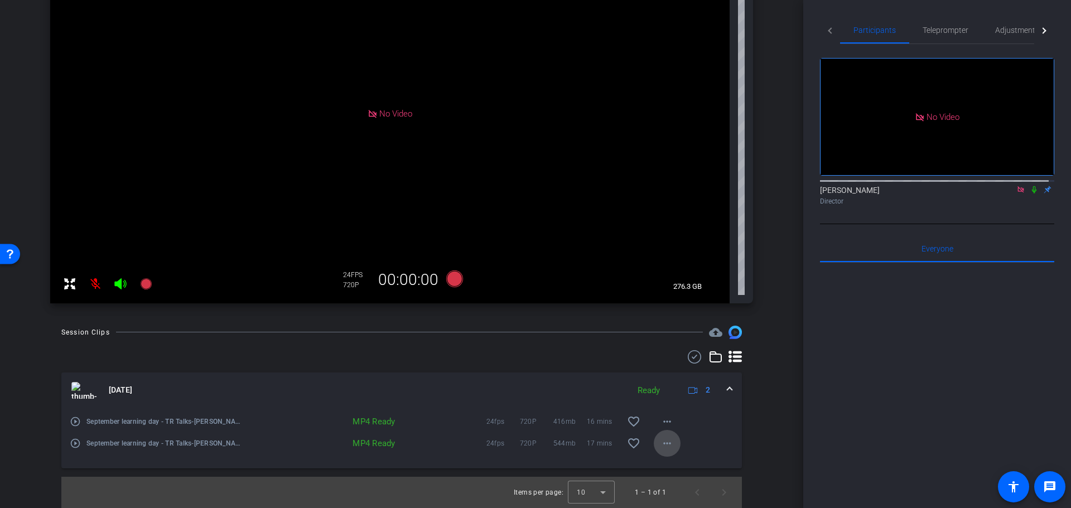
click at [660, 441] on mat-icon "more_horiz" at bounding box center [666, 443] width 13 height 13
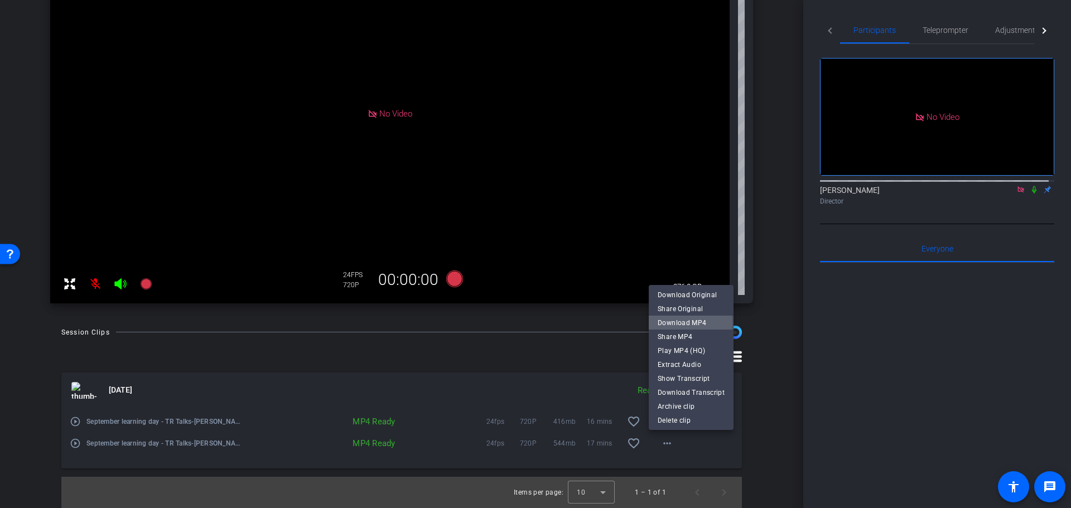
click at [672, 322] on span "Download MP4" at bounding box center [691, 322] width 67 height 13
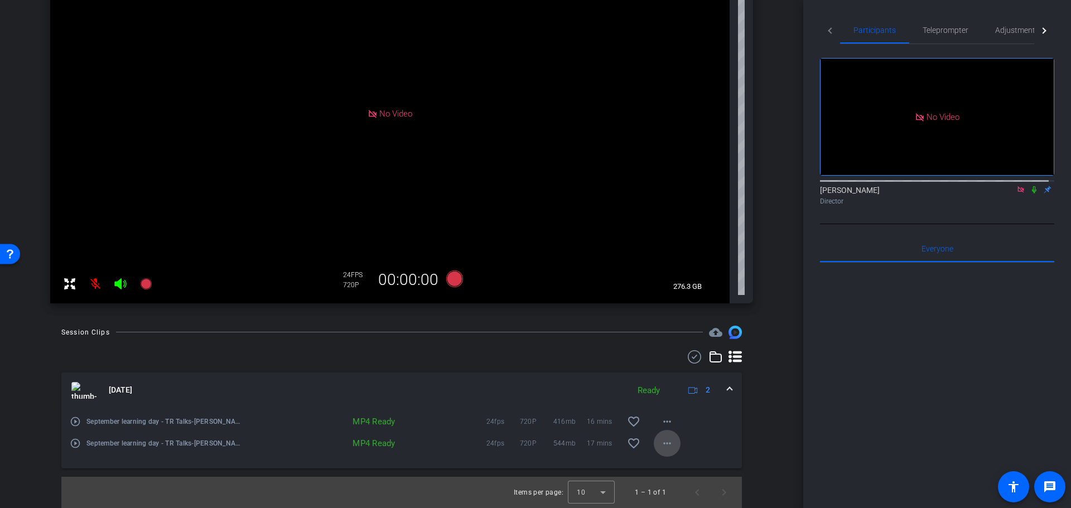
click at [667, 445] on mat-icon "more_horiz" at bounding box center [666, 443] width 13 height 13
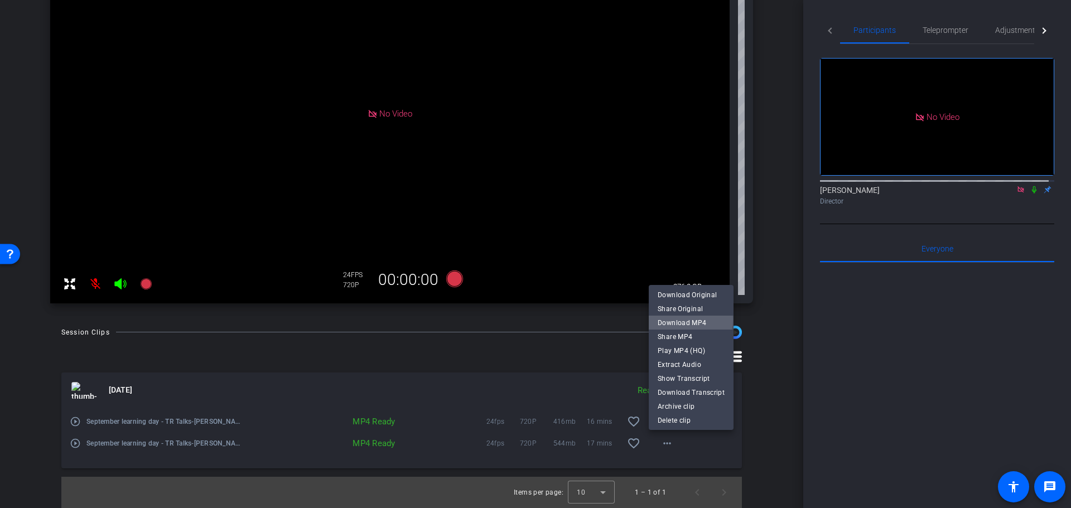
click at [676, 320] on span "Download MP4" at bounding box center [691, 322] width 67 height 13
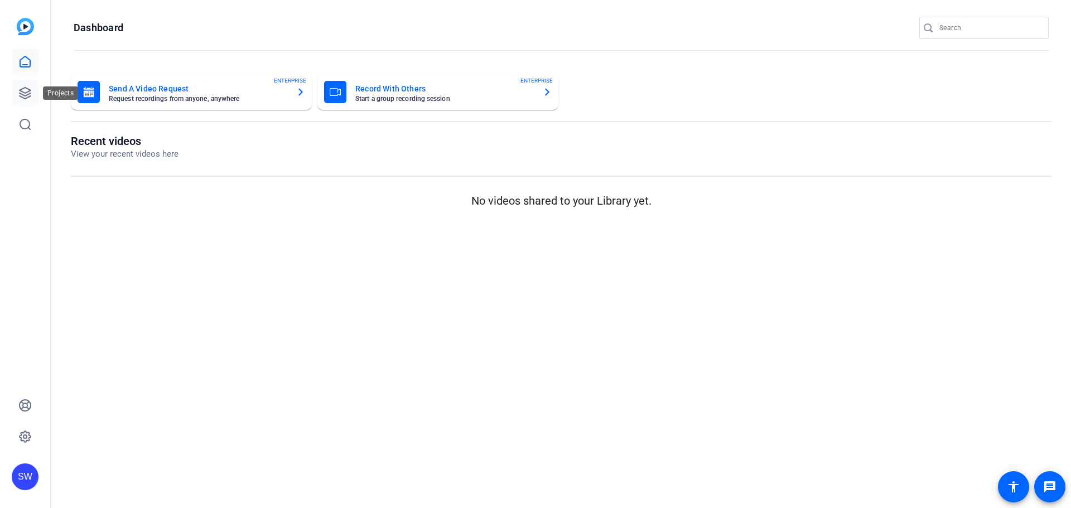
click at [27, 89] on icon at bounding box center [25, 93] width 11 height 11
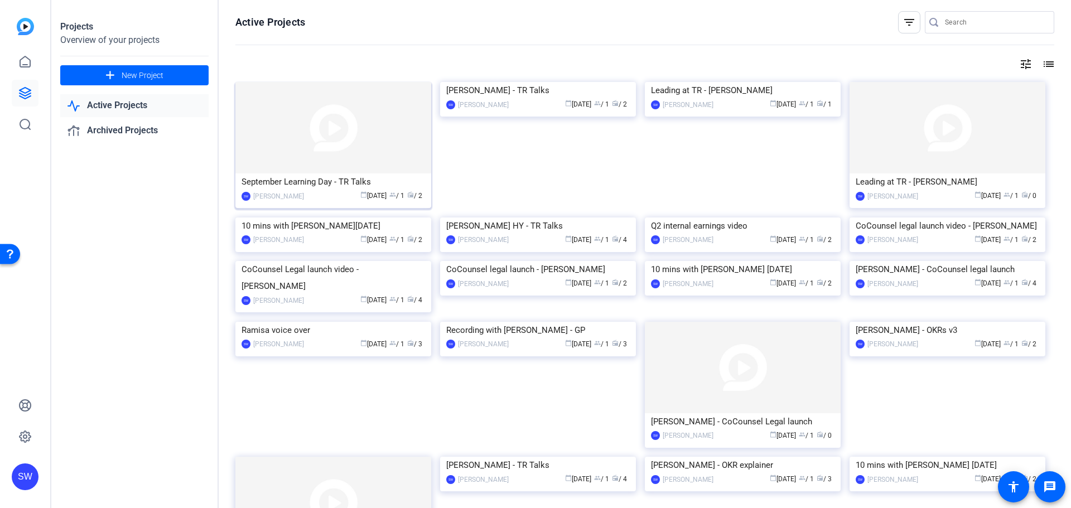
click at [279, 142] on img at bounding box center [333, 127] width 196 height 91
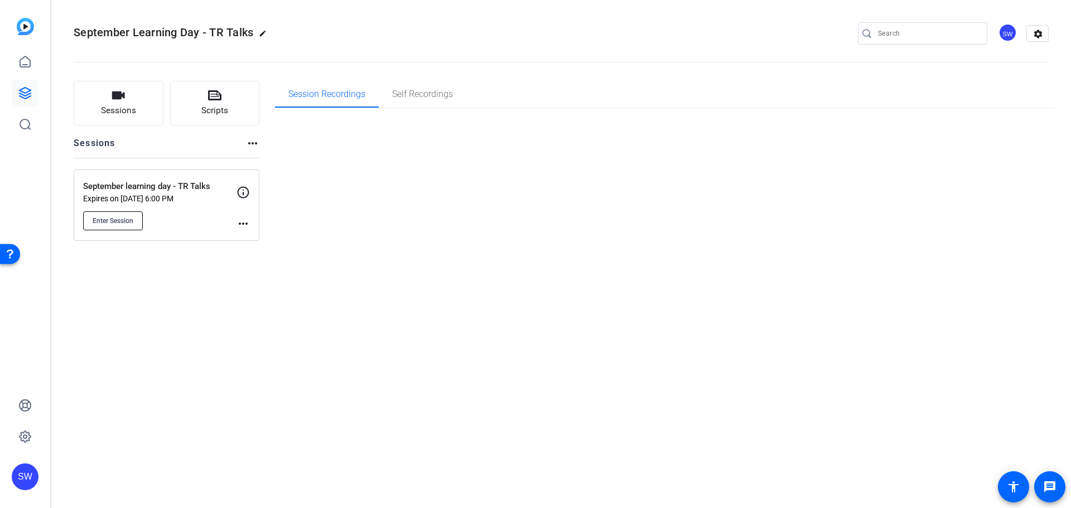
click at [120, 216] on span "Enter Session" at bounding box center [113, 220] width 41 height 9
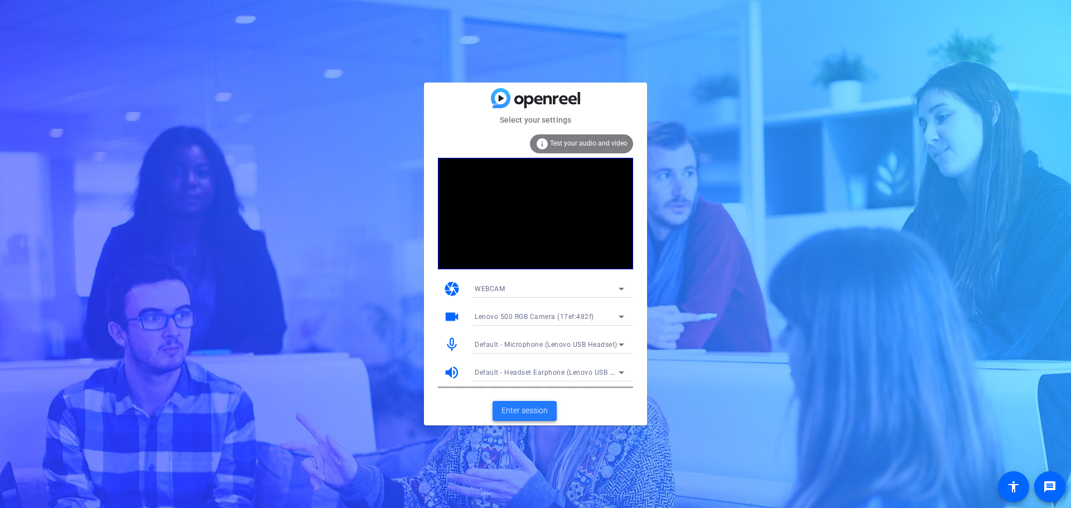
click at [522, 414] on span "Enter session" at bounding box center [524, 411] width 46 height 12
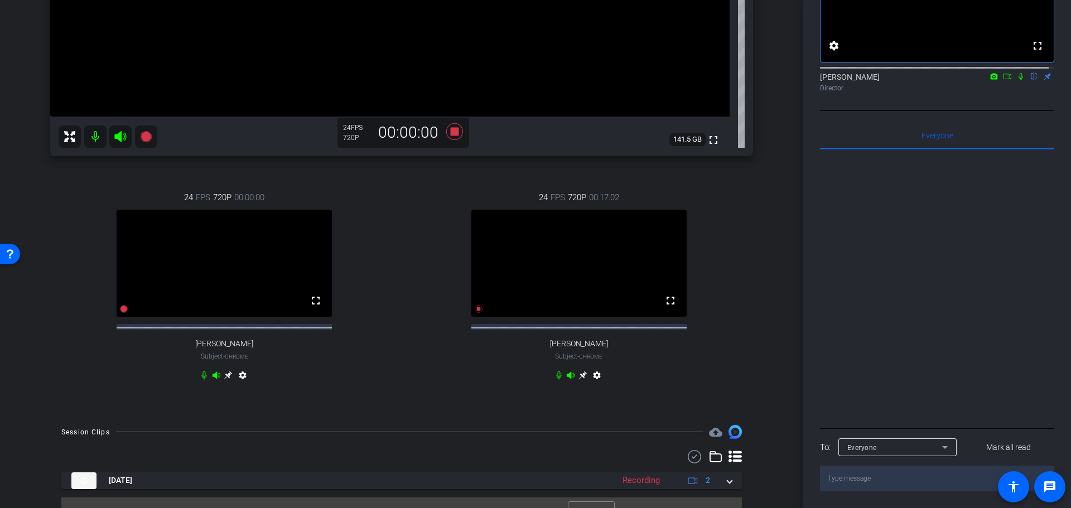
scroll to position [339, 0]
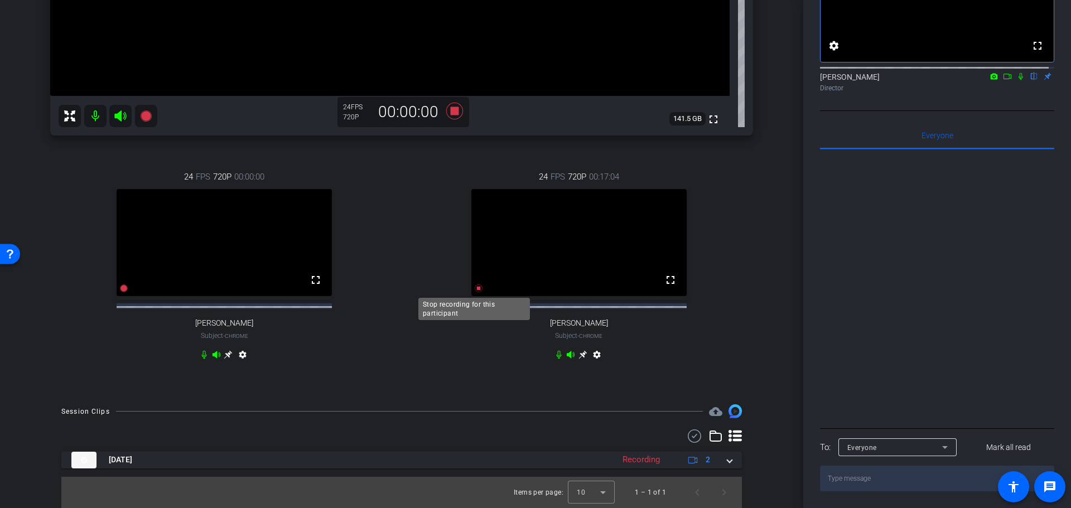
click at [475, 291] on icon at bounding box center [478, 288] width 9 height 9
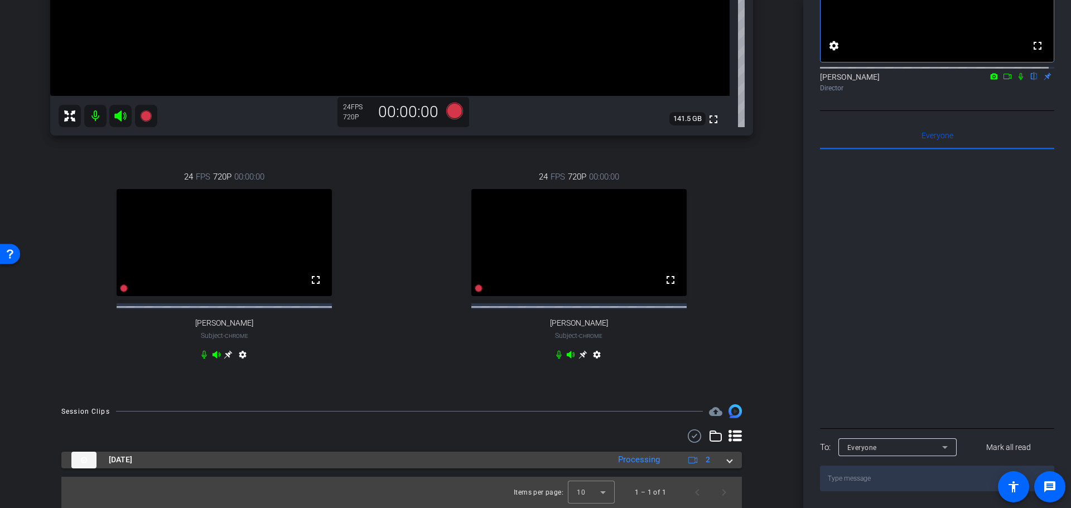
click at [727, 462] on span at bounding box center [729, 460] width 4 height 12
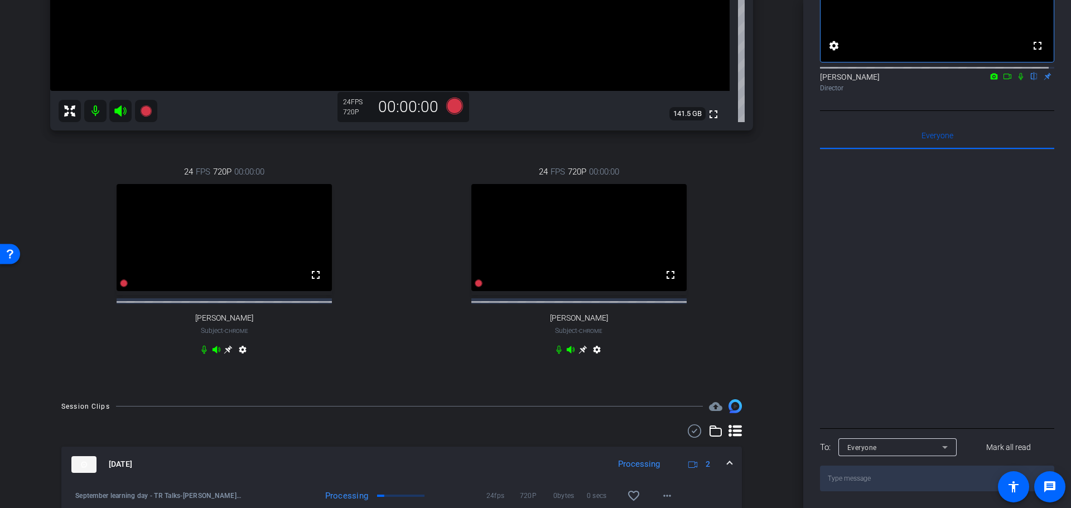
scroll to position [418, 0]
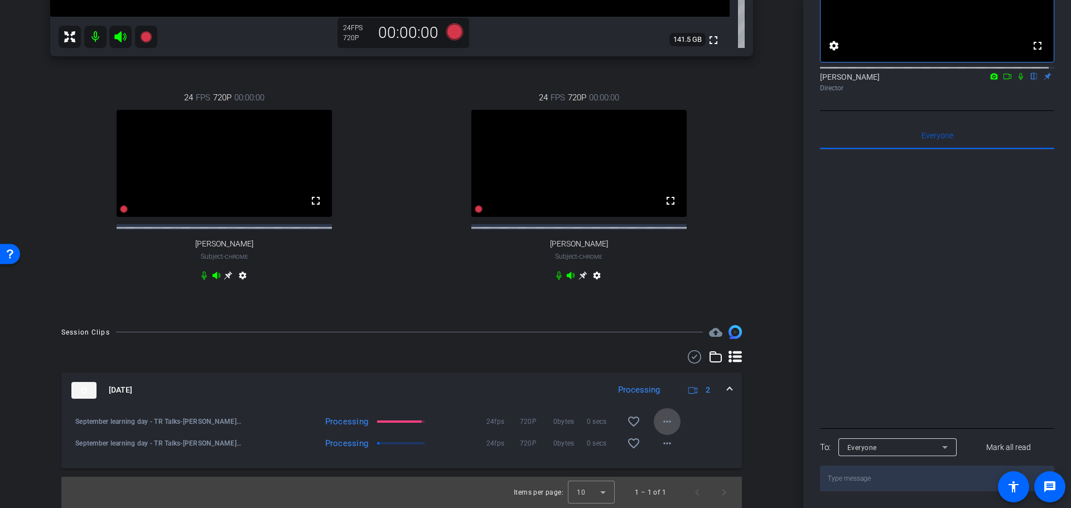
click at [660, 423] on mat-icon "more_horiz" at bounding box center [666, 421] width 13 height 13
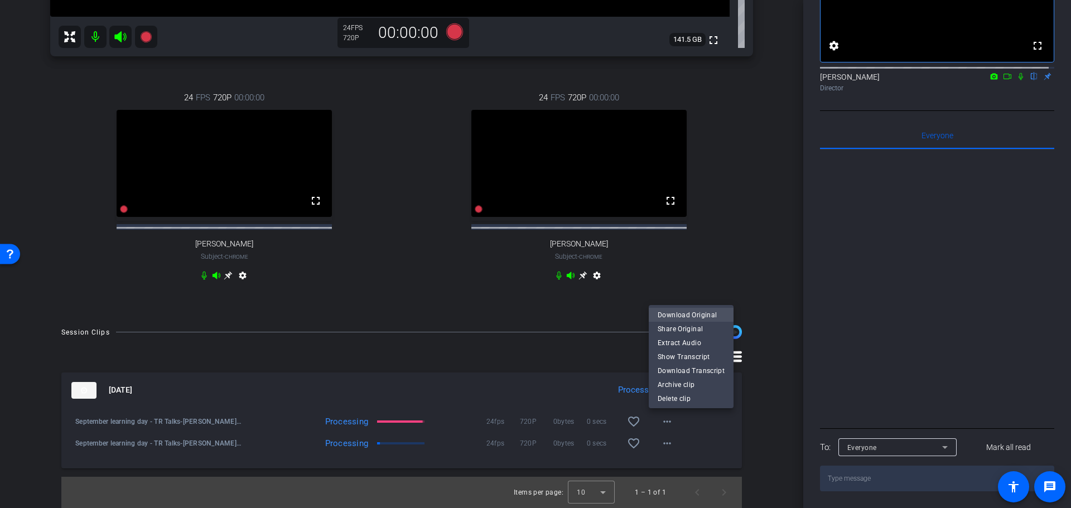
click at [689, 311] on span "Download Original" at bounding box center [691, 314] width 67 height 13
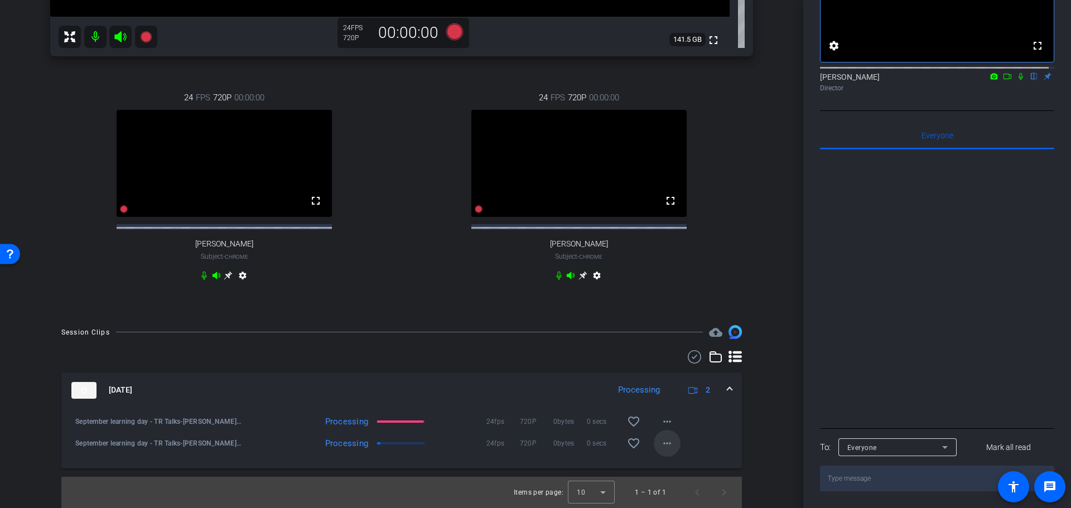
click at [662, 445] on mat-icon "more_horiz" at bounding box center [666, 443] width 13 height 13
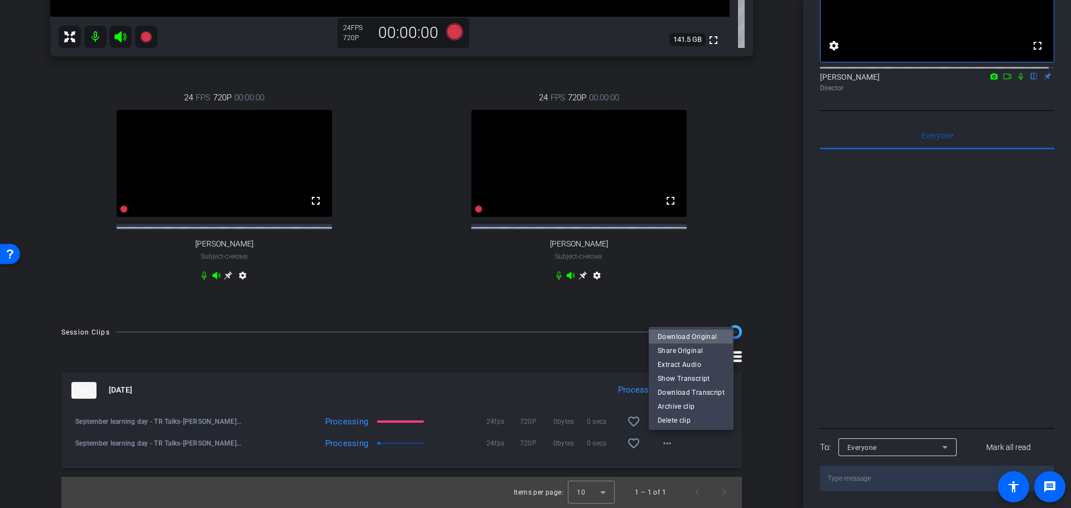
click at [681, 335] on span "Download Original" at bounding box center [691, 336] width 67 height 13
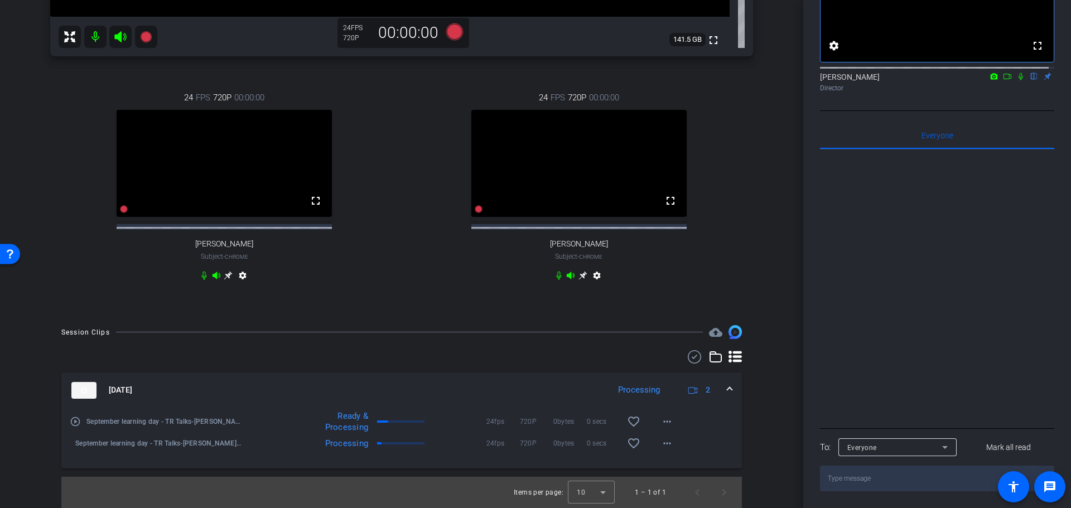
click at [1006, 78] on mat-icon at bounding box center [1007, 76] width 13 height 10
click at [664, 423] on mat-icon "more_horiz" at bounding box center [666, 421] width 13 height 13
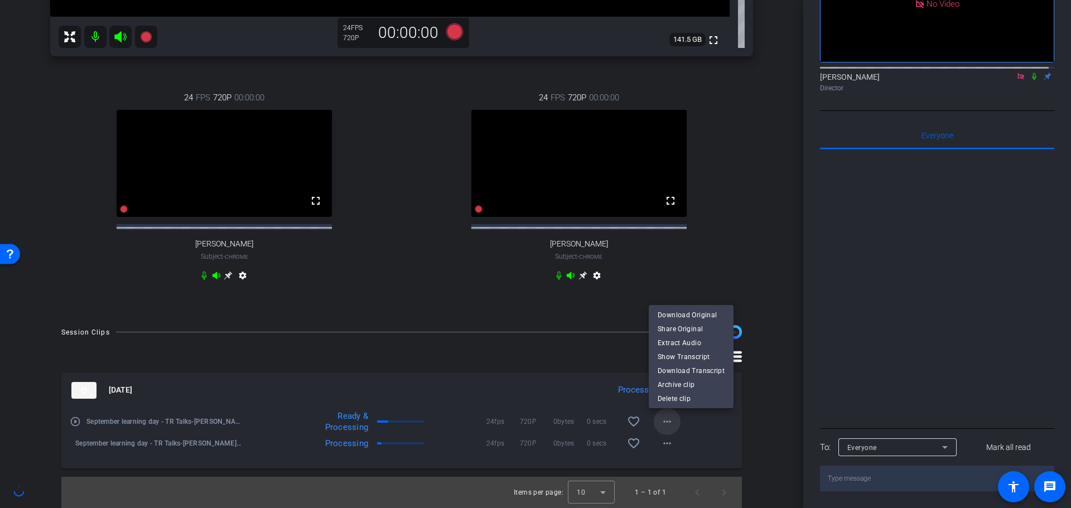
click at [664, 423] on div at bounding box center [535, 254] width 1071 height 508
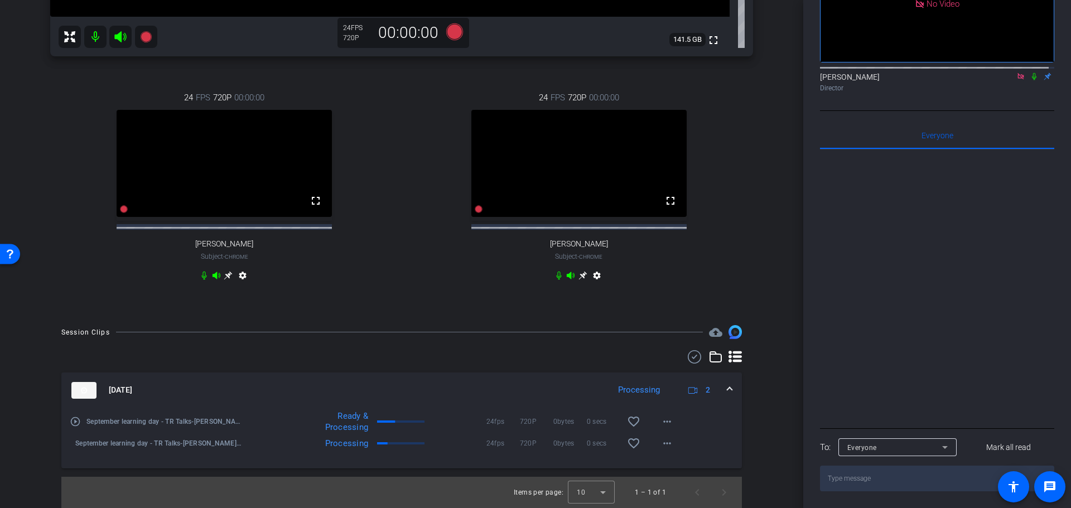
click at [1032, 79] on icon at bounding box center [1034, 76] width 4 height 7
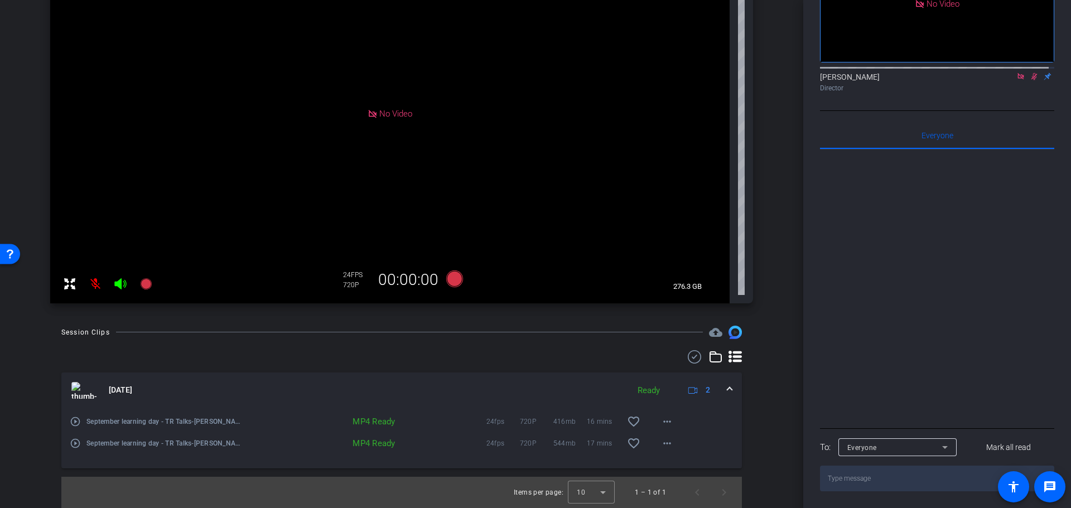
scroll to position [0, 0]
